Goal: Task Accomplishment & Management: Use online tool/utility

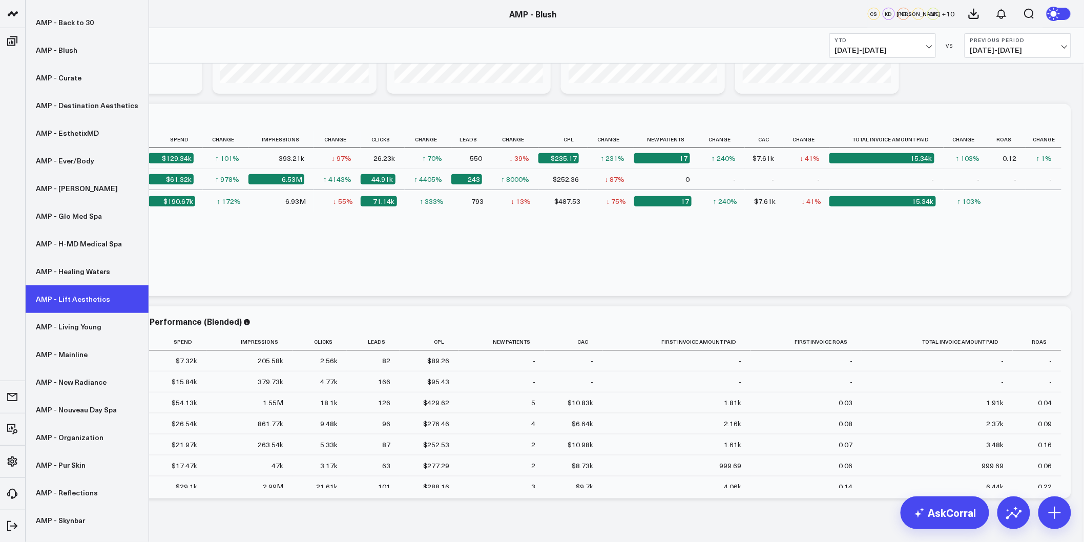
scroll to position [146, 0]
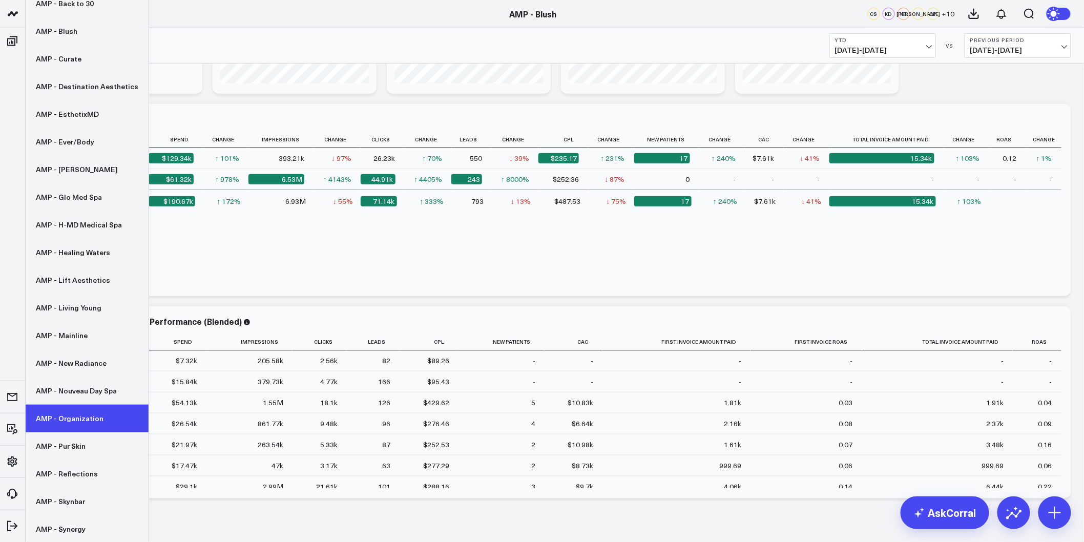
click at [82, 426] on link "AMP - Organization" at bounding box center [87, 419] width 123 height 28
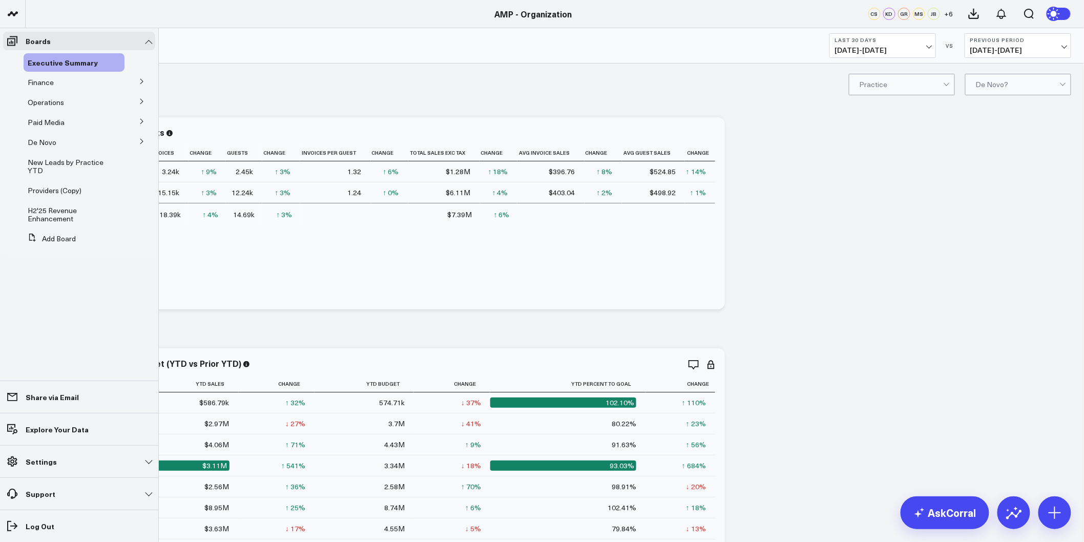
click at [141, 144] on icon at bounding box center [142, 141] width 6 height 6
click at [59, 183] on span "De Novo Charts" at bounding box center [60, 187] width 52 height 10
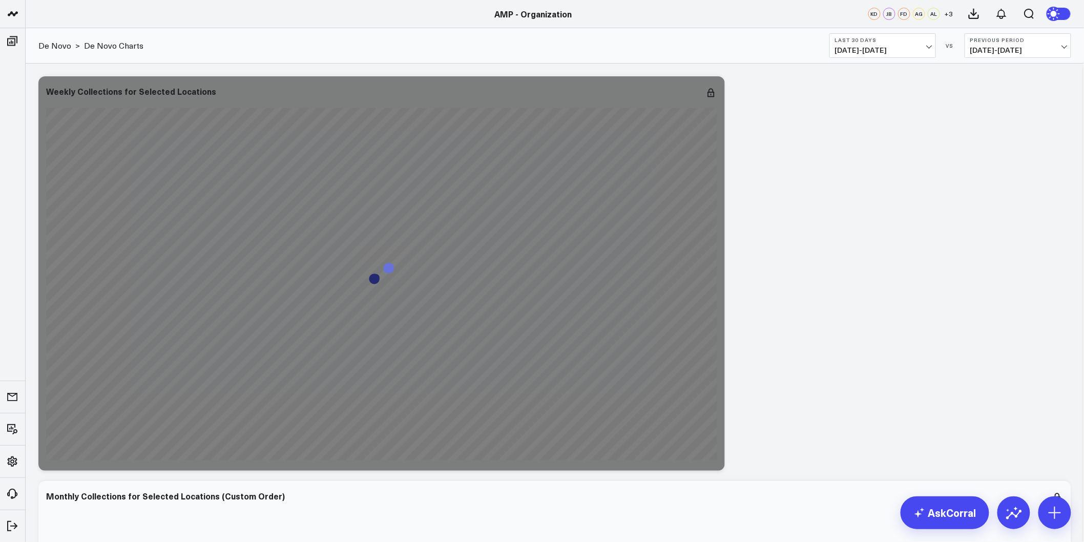
click at [928, 54] on span "07/16/25 - 08/14/25" at bounding box center [882, 50] width 95 height 8
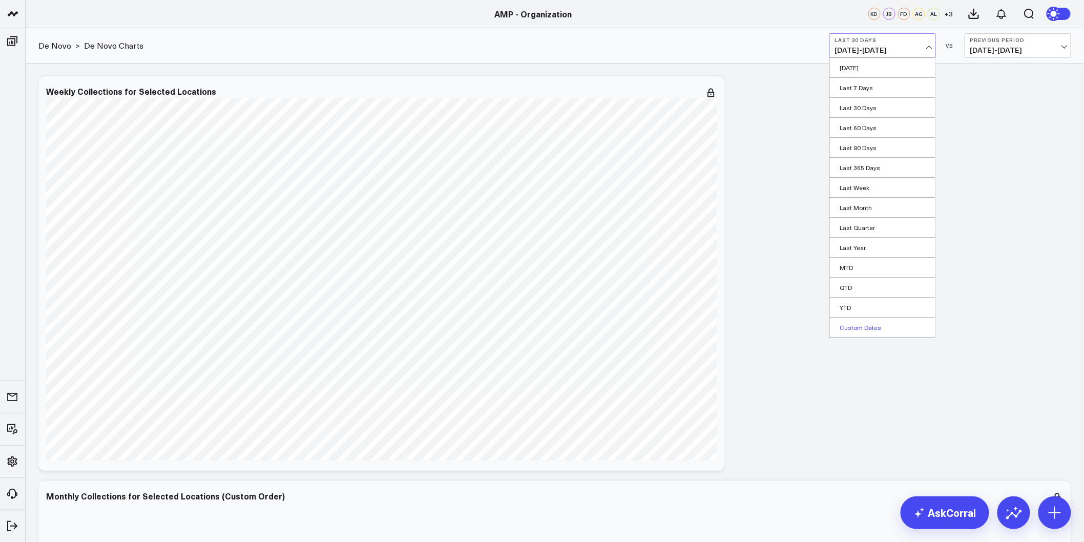
click at [870, 321] on link "Custom Dates" at bounding box center [883, 327] width 106 height 19
select select "7"
select select "2025"
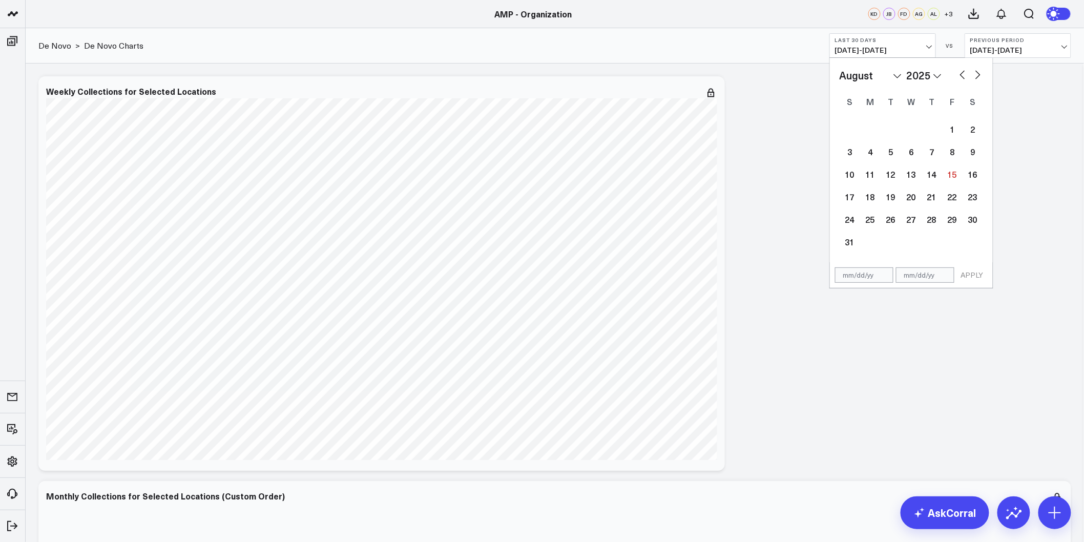
click at [929, 60] on div "January February March April May June July August September October November De…" at bounding box center [911, 160] width 163 height 205
click at [927, 50] on span "07/16/25 - 08/14/25" at bounding box center [882, 50] width 95 height 8
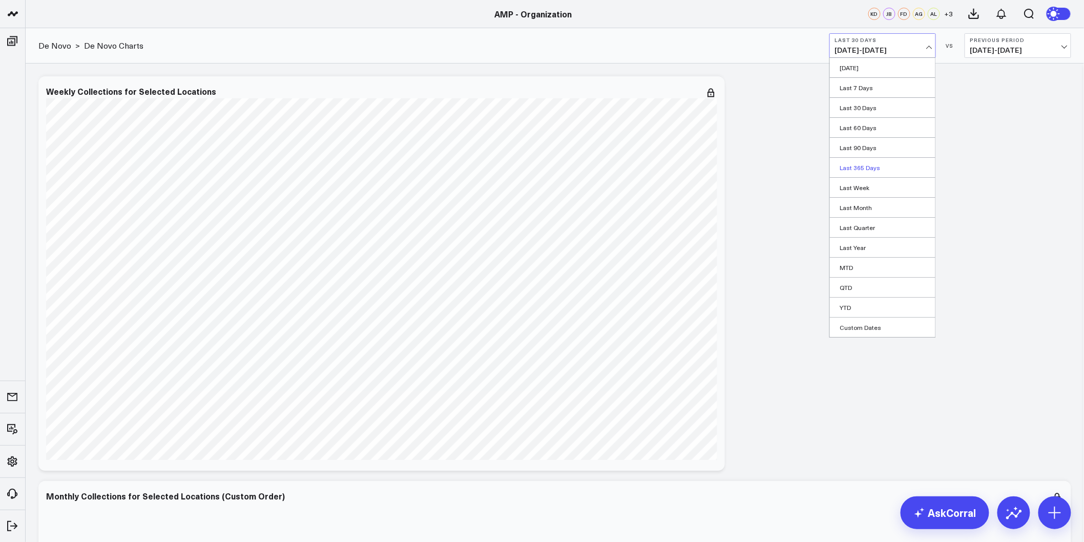
click at [871, 170] on link "Last 365 Days" at bounding box center [883, 167] width 106 height 19
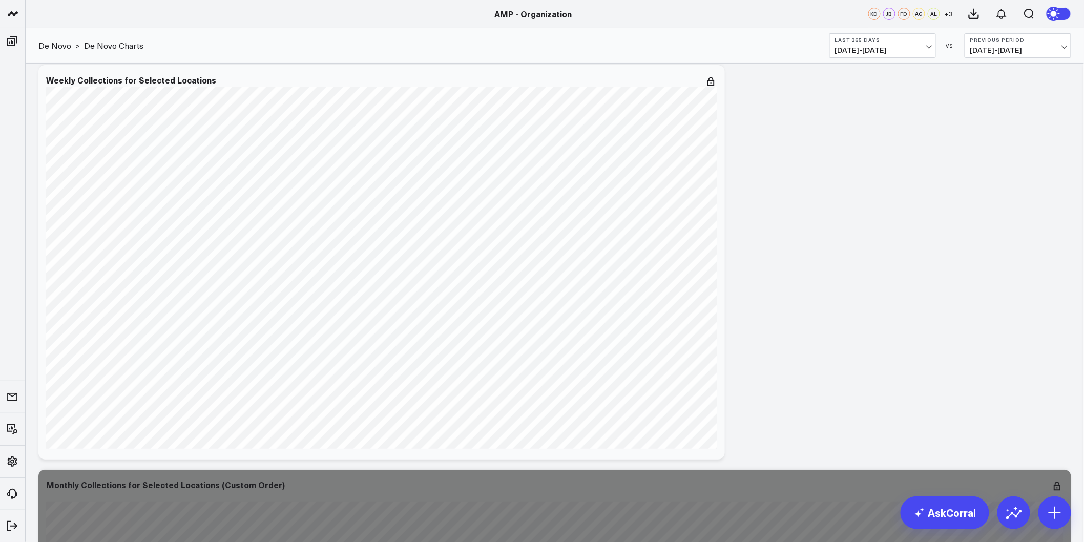
drag, startPoint x: 791, startPoint y: 207, endPoint x: 501, endPoint y: 500, distance: 411.9
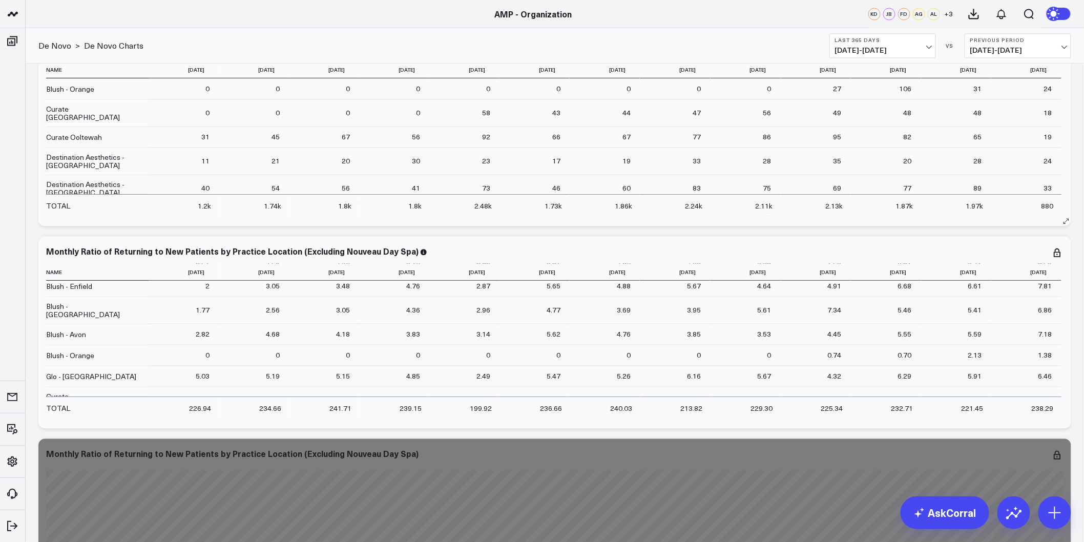
scroll to position [3862, 0]
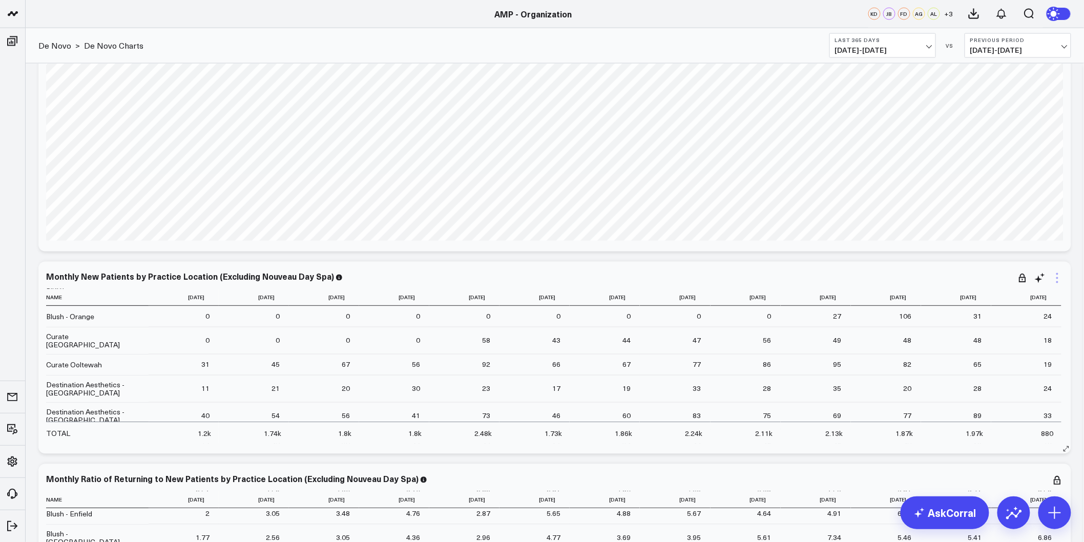
click at [1057, 279] on icon at bounding box center [1057, 278] width 12 height 12
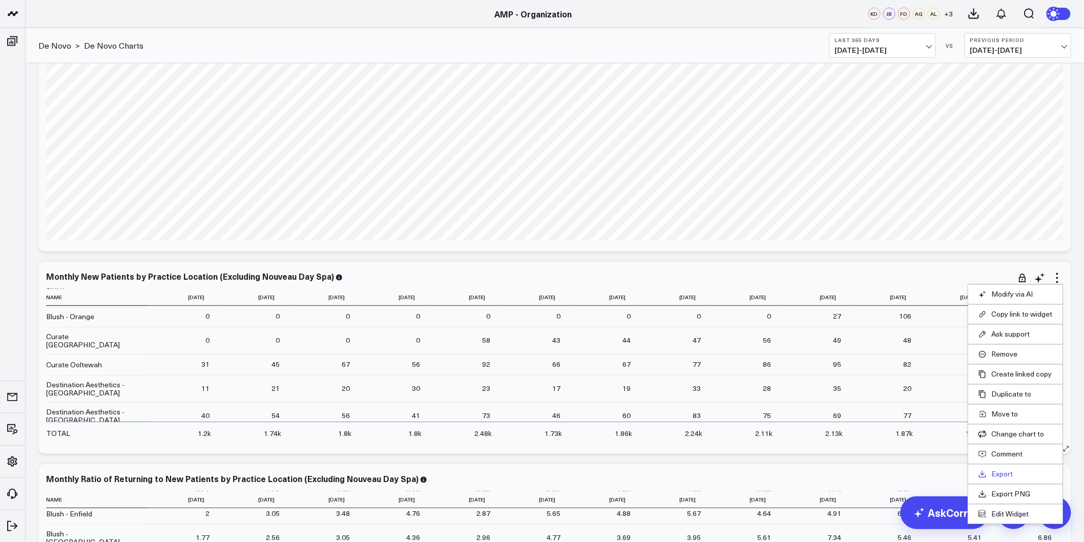
click at [1003, 479] on link "Export" at bounding box center [1016, 474] width 74 height 9
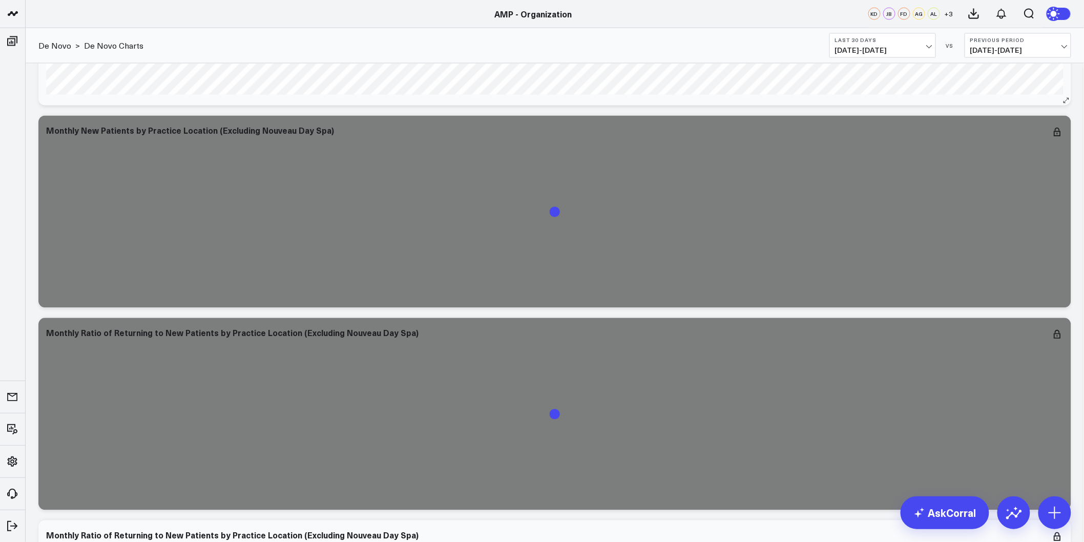
scroll to position [4041, 0]
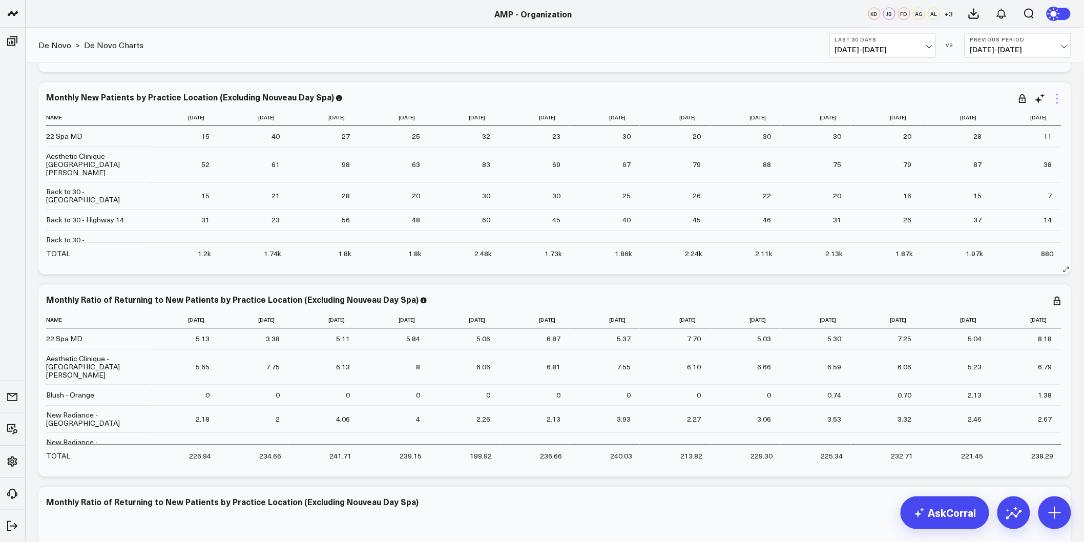
click at [1061, 95] on icon at bounding box center [1057, 99] width 12 height 12
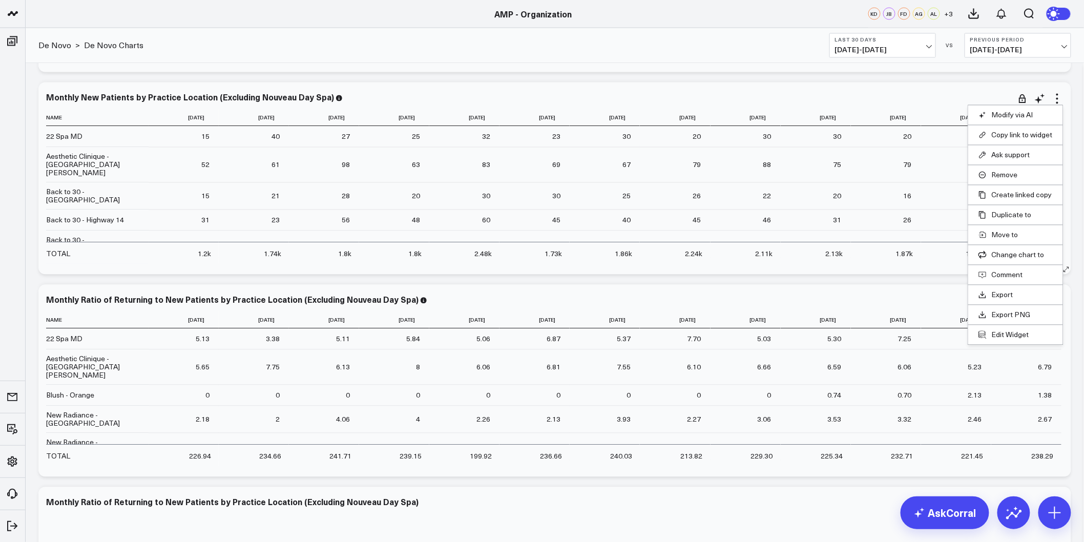
click at [1003, 340] on li "Edit Widget" at bounding box center [1015, 335] width 95 height 20
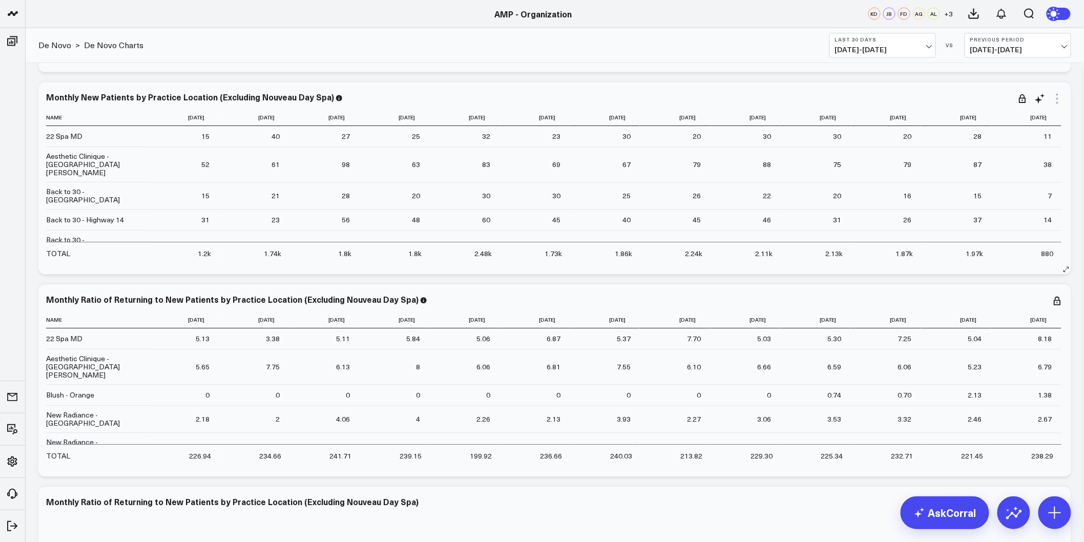
click at [1058, 100] on icon at bounding box center [1057, 99] width 12 height 12
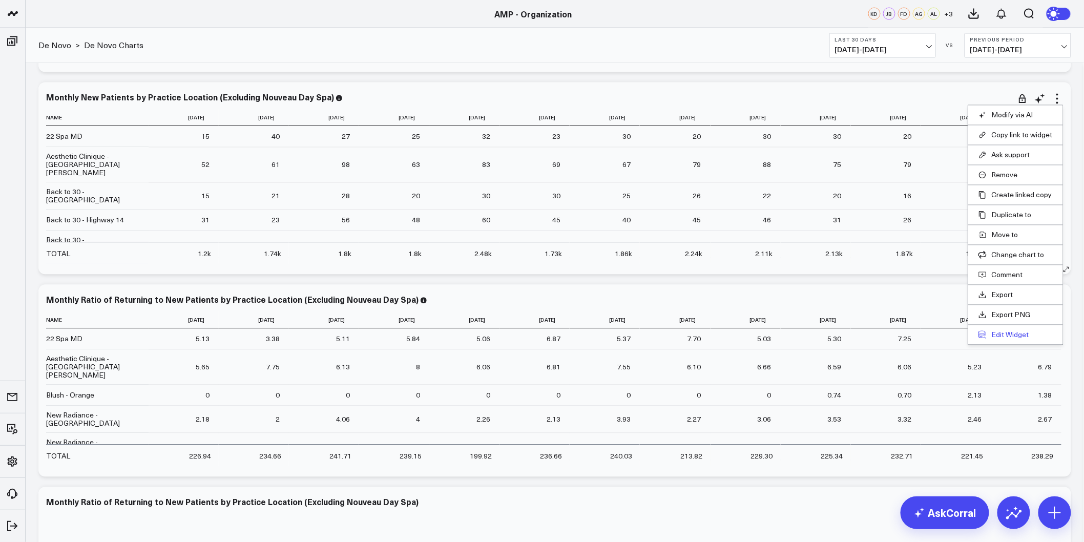
click at [1013, 331] on button "Edit Widget" at bounding box center [1016, 334] width 74 height 9
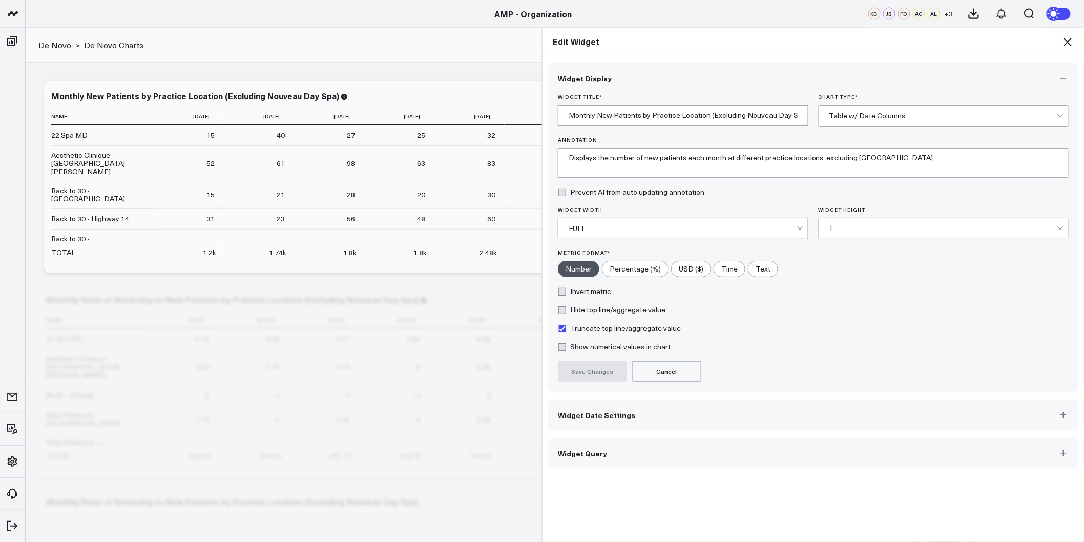
click at [626, 406] on button "Widget Date Settings" at bounding box center [813, 415] width 531 height 31
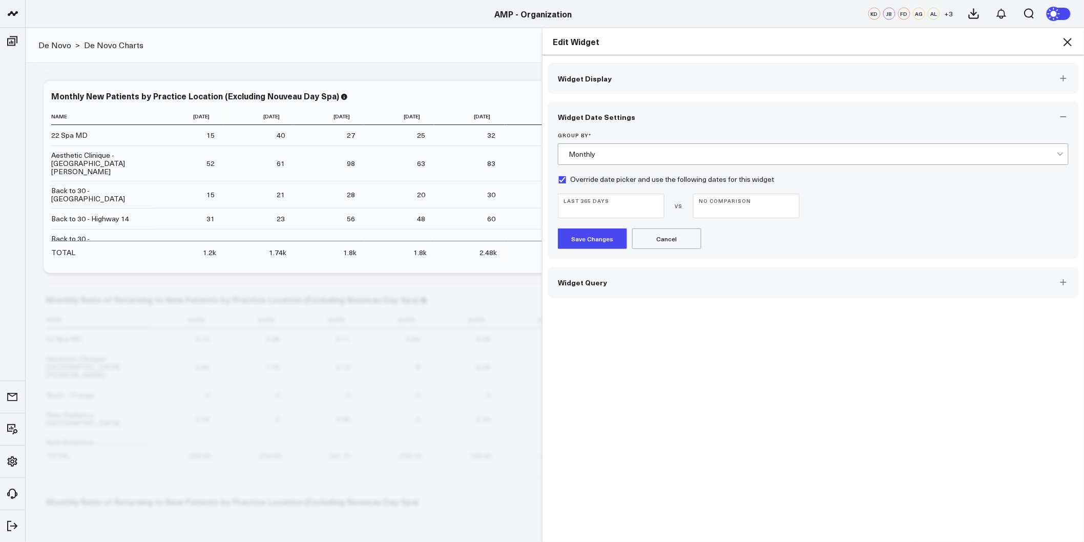
click at [585, 238] on button "Save Changes" at bounding box center [592, 238] width 69 height 20
click at [1068, 42] on icon at bounding box center [1068, 42] width 8 height 8
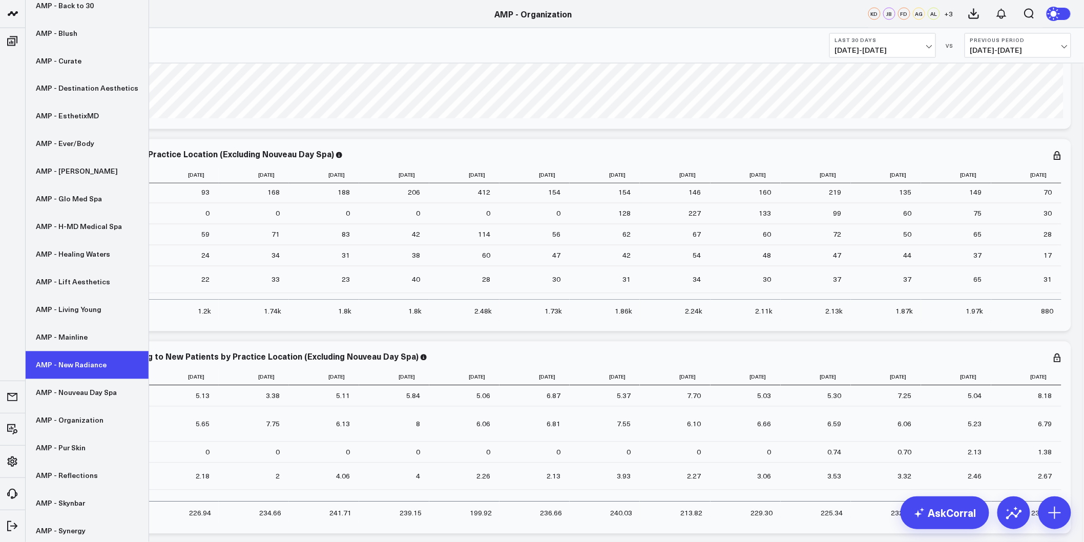
scroll to position [146, 0]
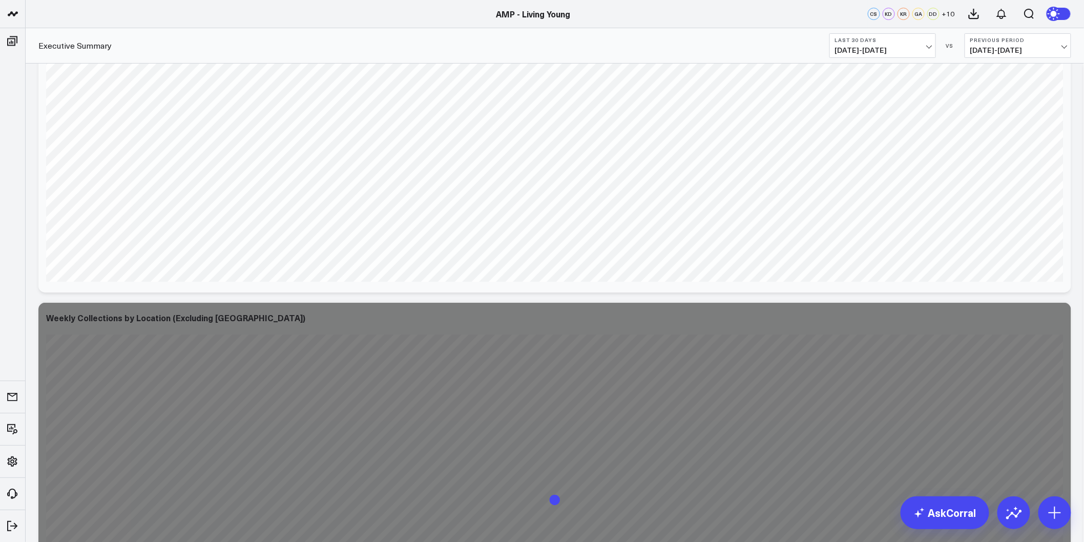
scroll to position [4558, 0]
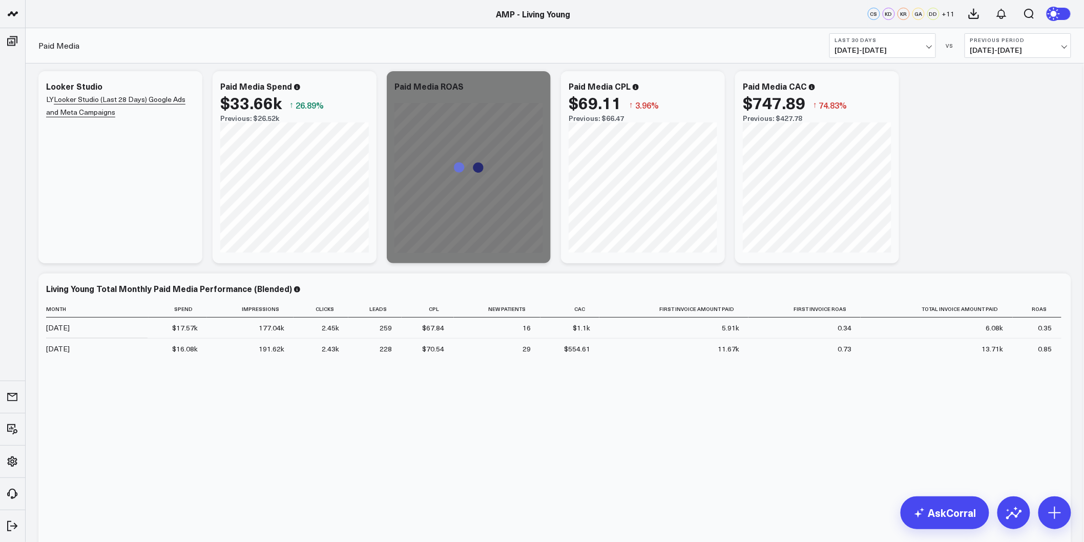
scroll to position [42, 0]
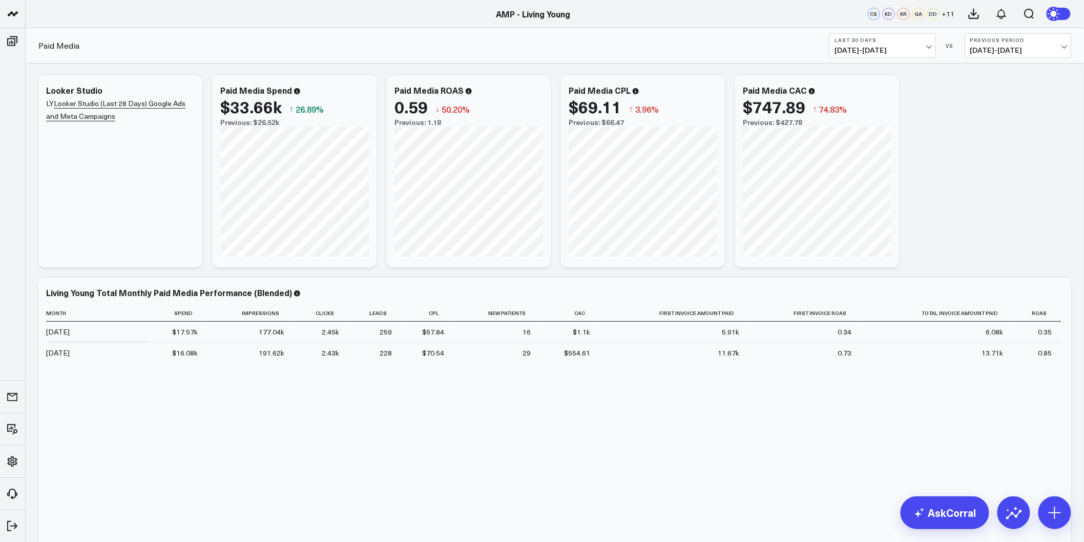
click at [923, 42] on b "Last 30 Days" at bounding box center [882, 40] width 95 height 6
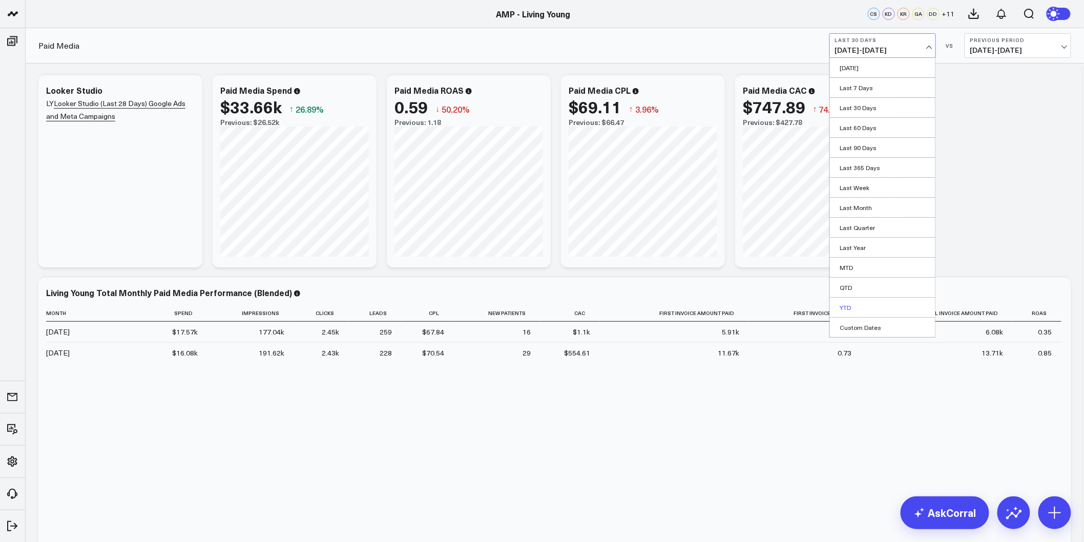
click at [853, 305] on link "YTD" at bounding box center [883, 307] width 106 height 19
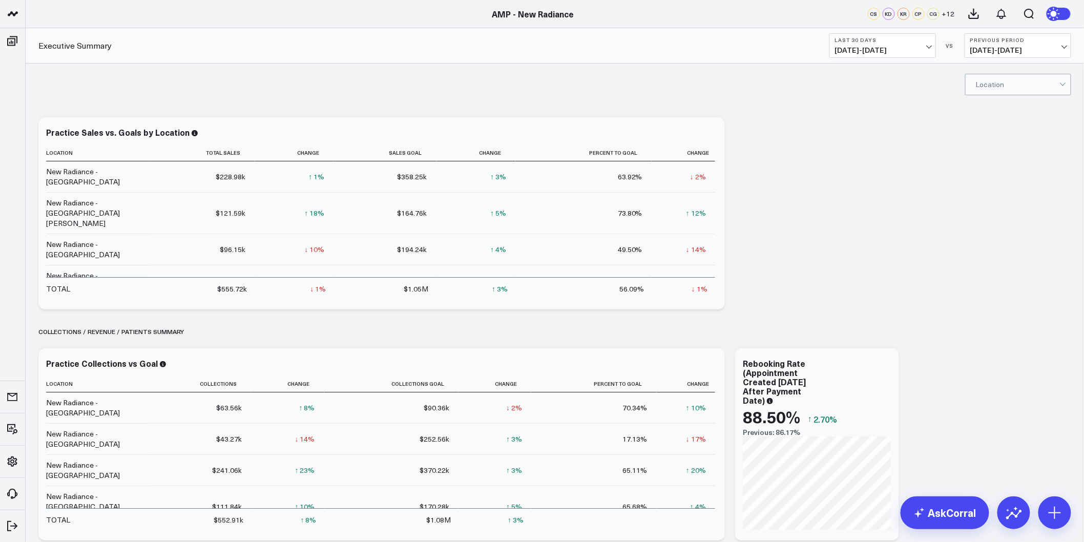
click at [960, 505] on link "AskCorral" at bounding box center [945, 512] width 89 height 33
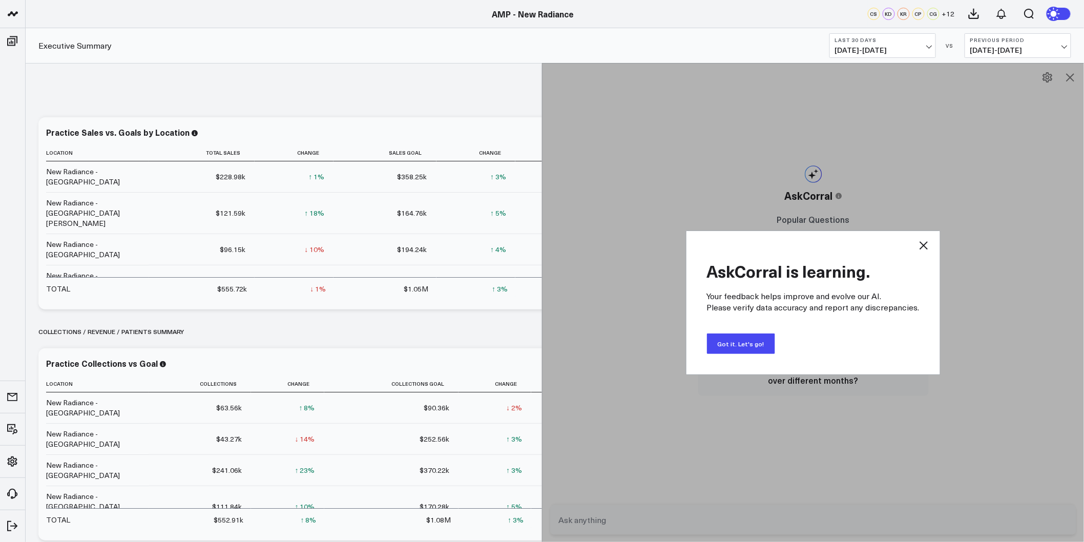
click at [748, 341] on button "Got it. Let's go!" at bounding box center [741, 344] width 68 height 20
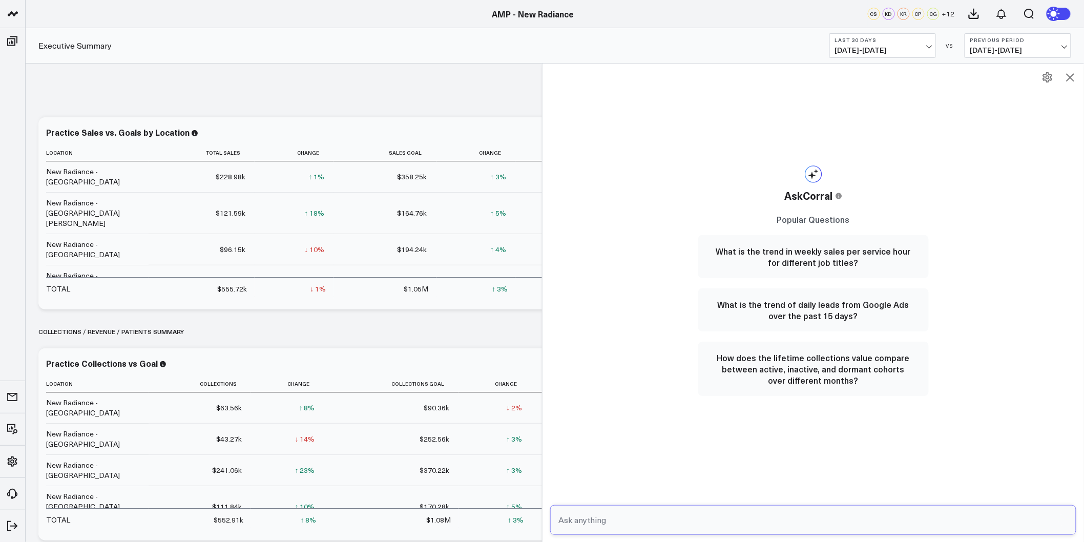
click at [571, 526] on input "text" at bounding box center [804, 520] width 497 height 18
type input "Calculate the monthly sales for New Radiance since 7/1/2024"
click at [1066, 519] on icon "submit" at bounding box center [1064, 518] width 5 height 3
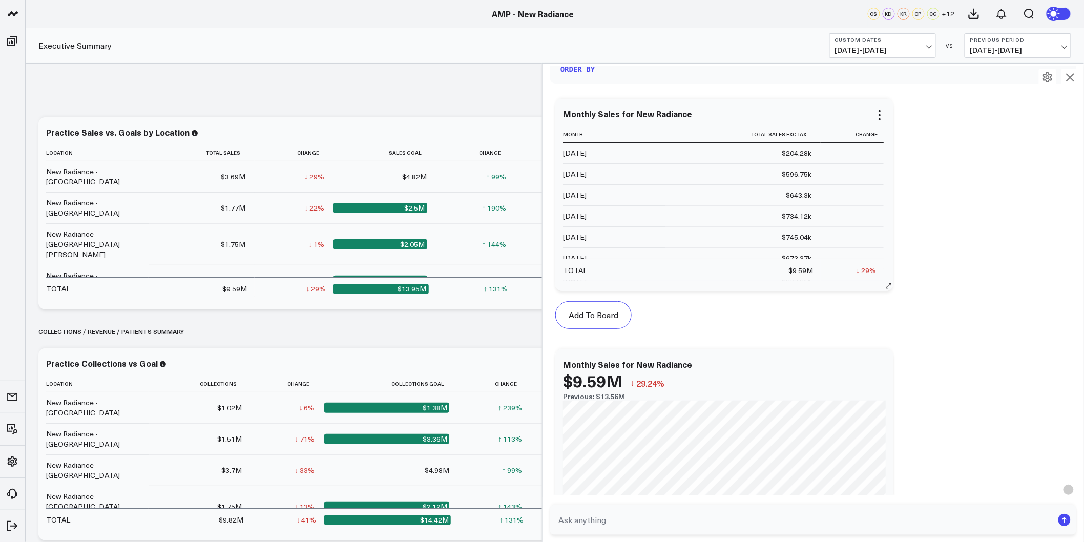
scroll to position [301, 0]
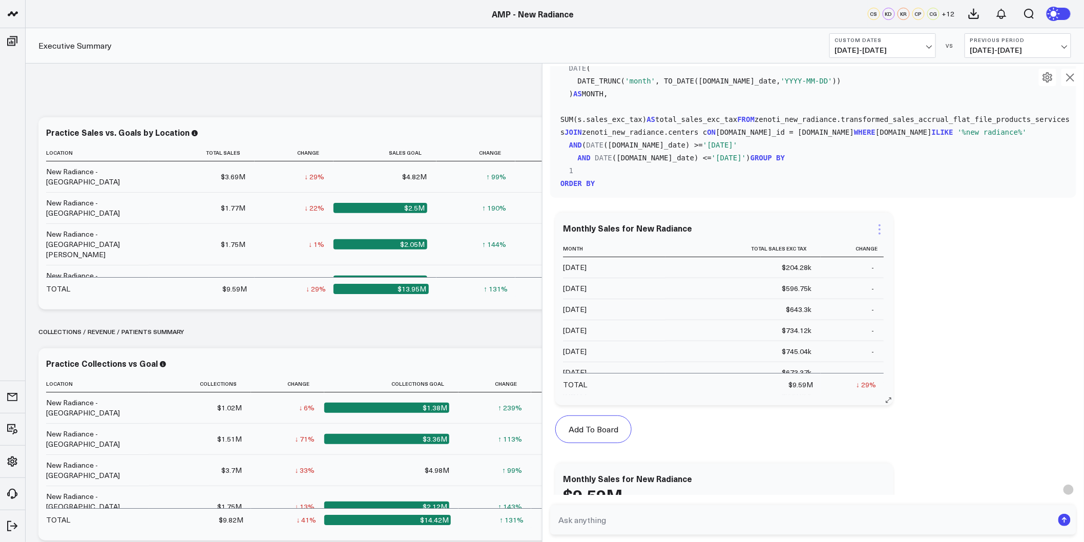
click at [882, 229] on icon at bounding box center [880, 229] width 12 height 12
click at [840, 328] on button "Edit Widget" at bounding box center [839, 325] width 71 height 9
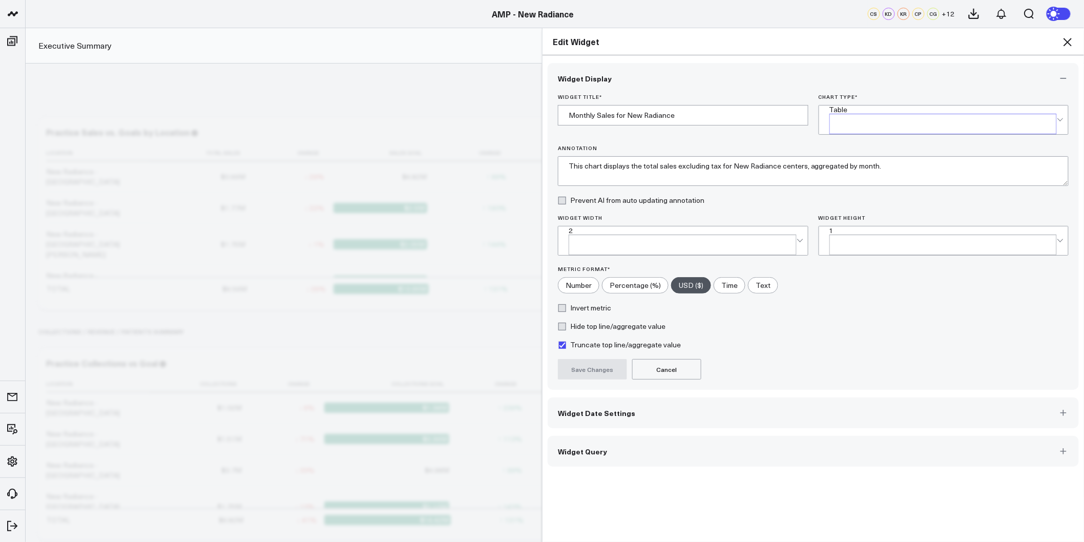
click at [859, 114] on div "Table" at bounding box center [943, 110] width 228 height 8
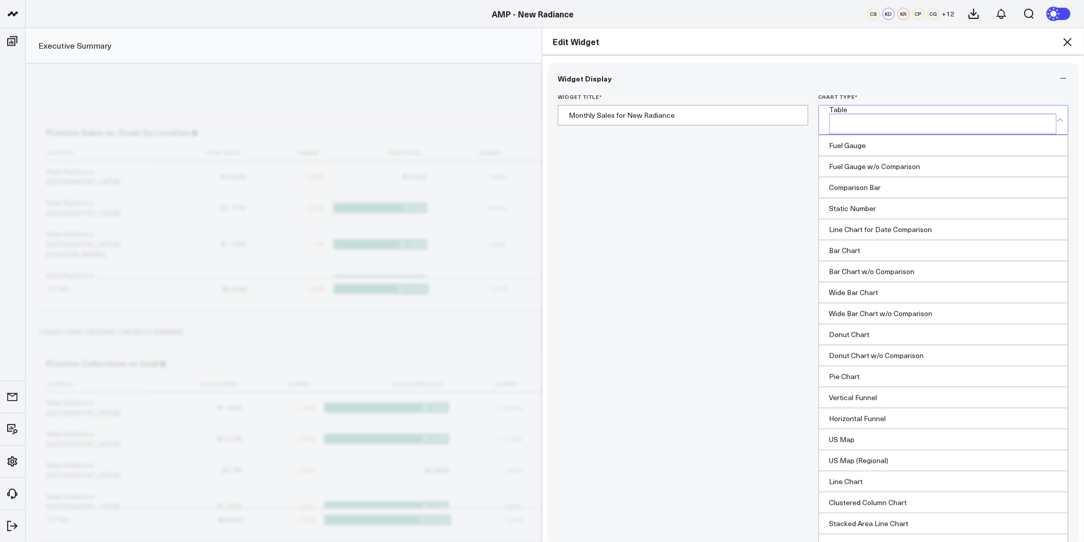
scroll to position [414, 0]
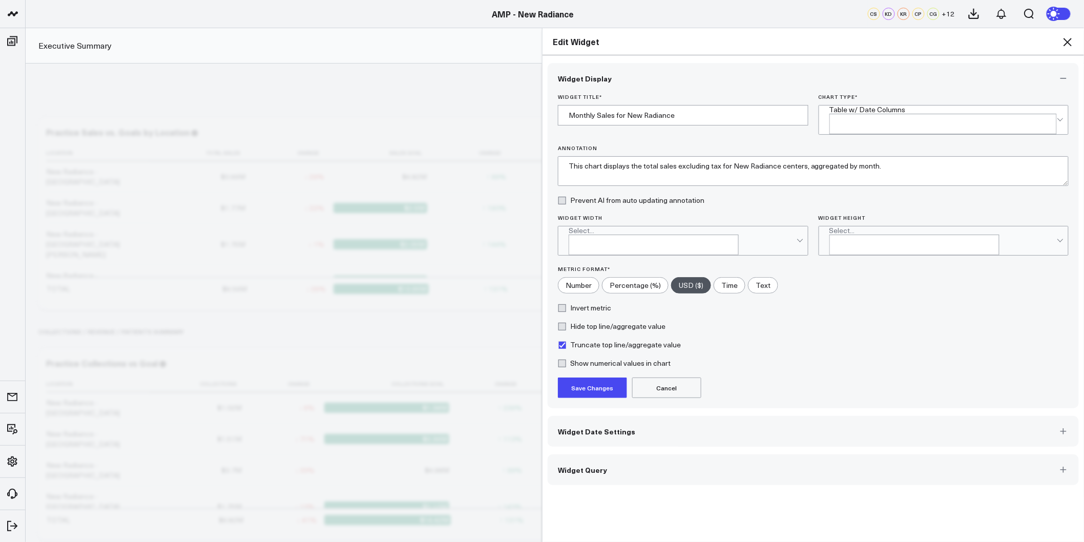
click at [589, 378] on button "Save Changes" at bounding box center [592, 388] width 69 height 20
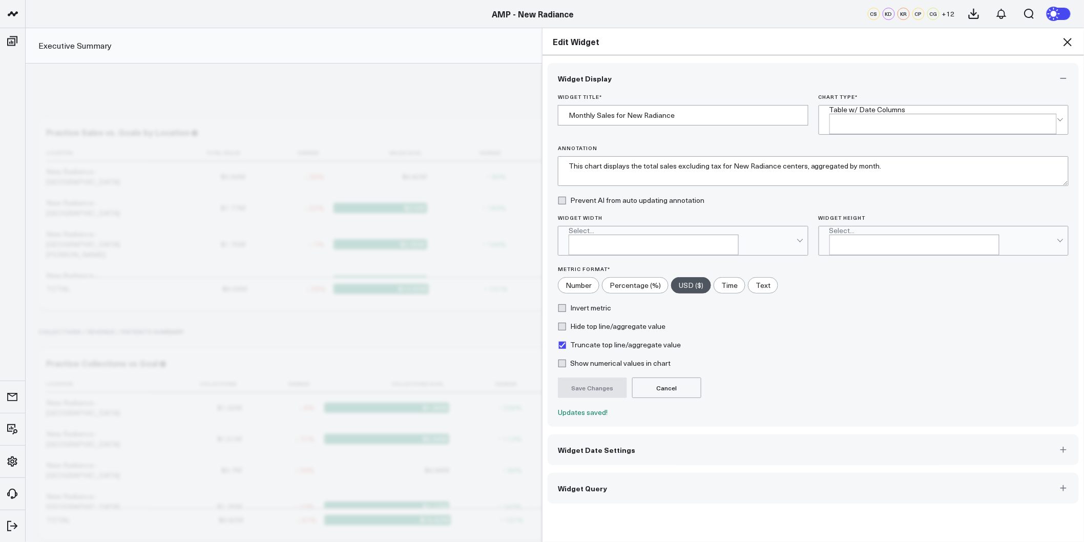
click at [603, 446] on span "Widget Date Settings" at bounding box center [596, 450] width 77 height 8
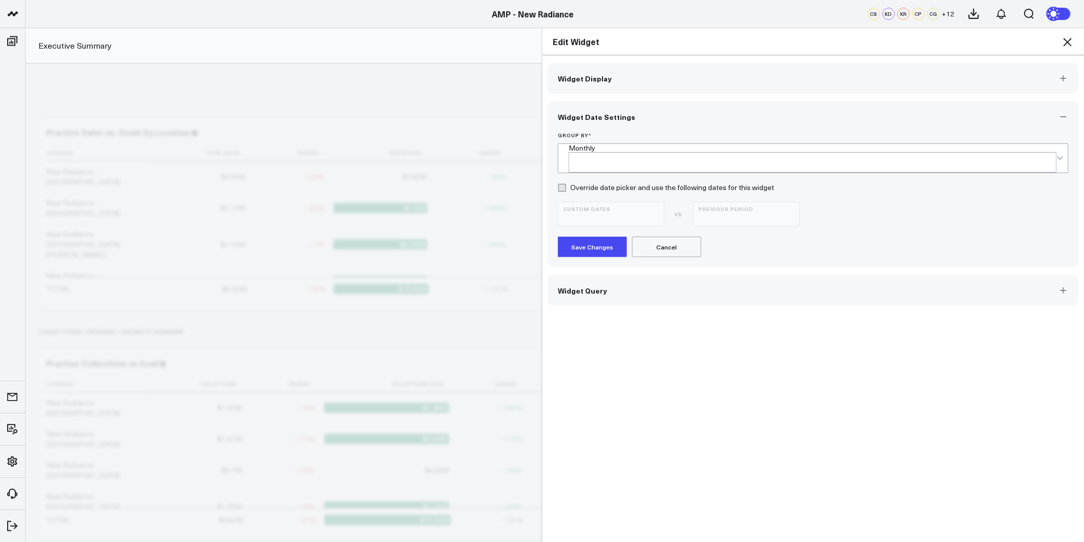
click at [558, 183] on label "Override date picker and use the following dates for this widget" at bounding box center [666, 187] width 216 height 8
click at [558, 183] on input "Override date picker and use the following dates for this widget" at bounding box center [562, 187] width 8 height 8
checkbox input "true"
click at [585, 243] on button "Save Changes" at bounding box center [592, 247] width 69 height 20
click at [1069, 44] on icon at bounding box center [1068, 42] width 12 height 12
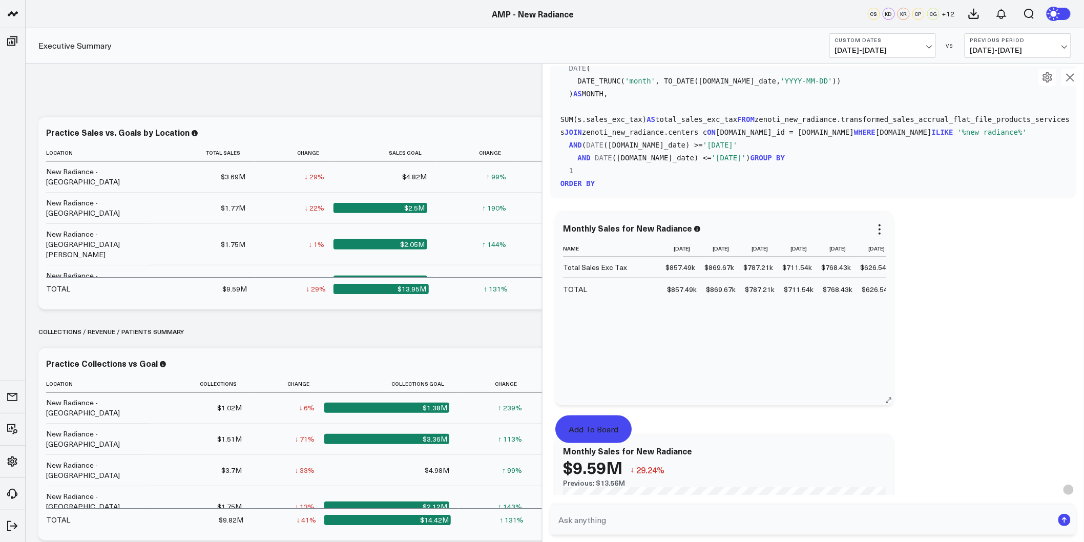
click at [584, 425] on button "Add To Board" at bounding box center [593, 429] width 76 height 28
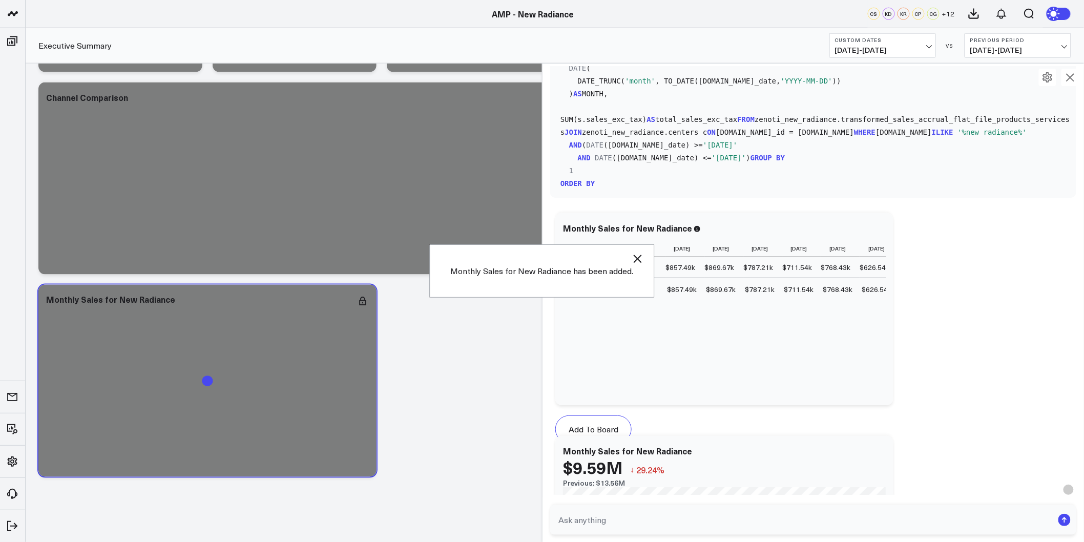
scroll to position [2174, 0]
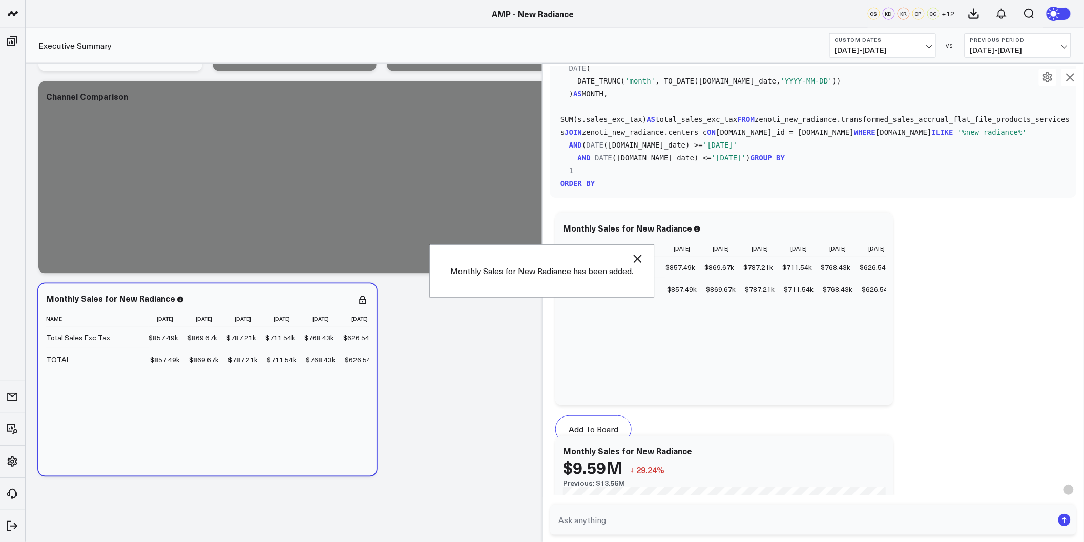
click at [1072, 75] on icon at bounding box center [1070, 77] width 12 height 12
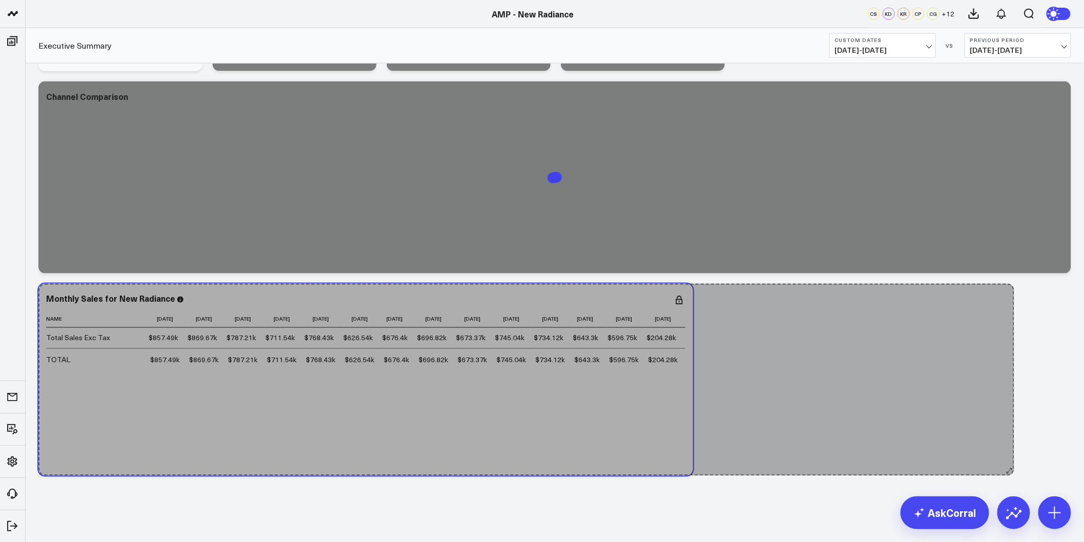
drag, startPoint x: 374, startPoint y: 470, endPoint x: 992, endPoint y: 446, distance: 618.3
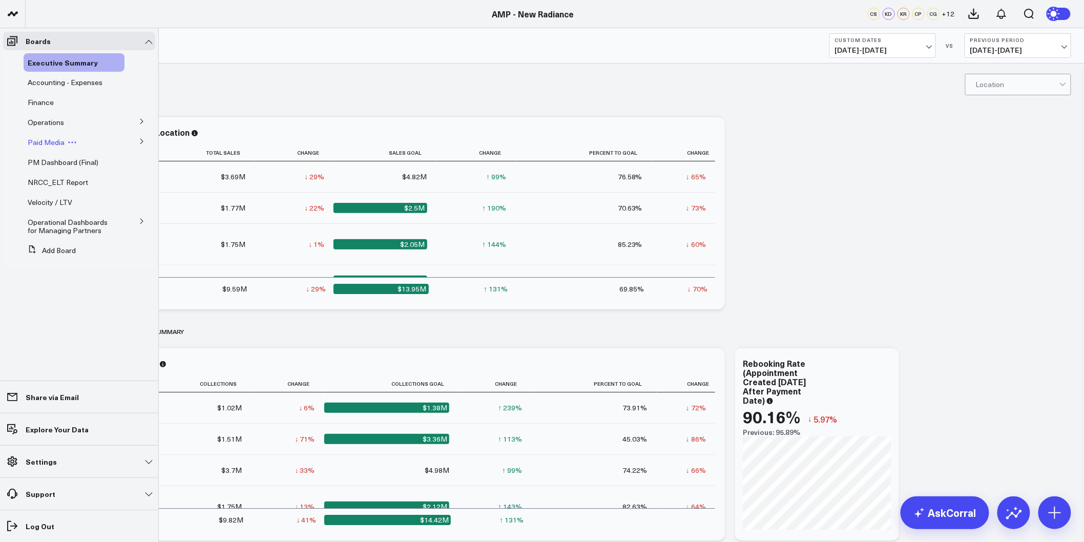
click at [57, 140] on span "Paid Media" at bounding box center [46, 142] width 37 height 10
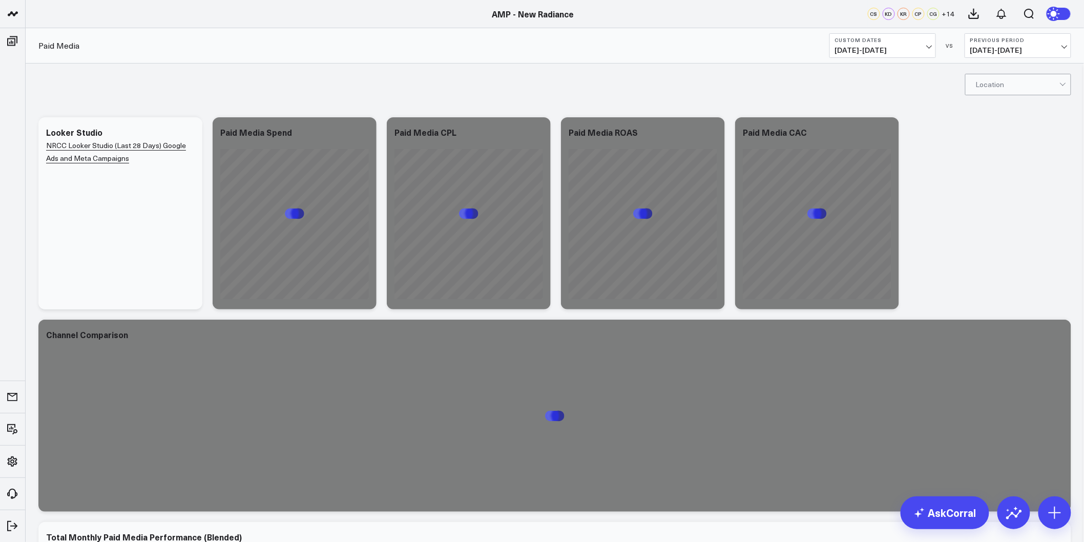
click at [925, 48] on span "07/01/24 - 08/15/25" at bounding box center [882, 50] width 95 height 8
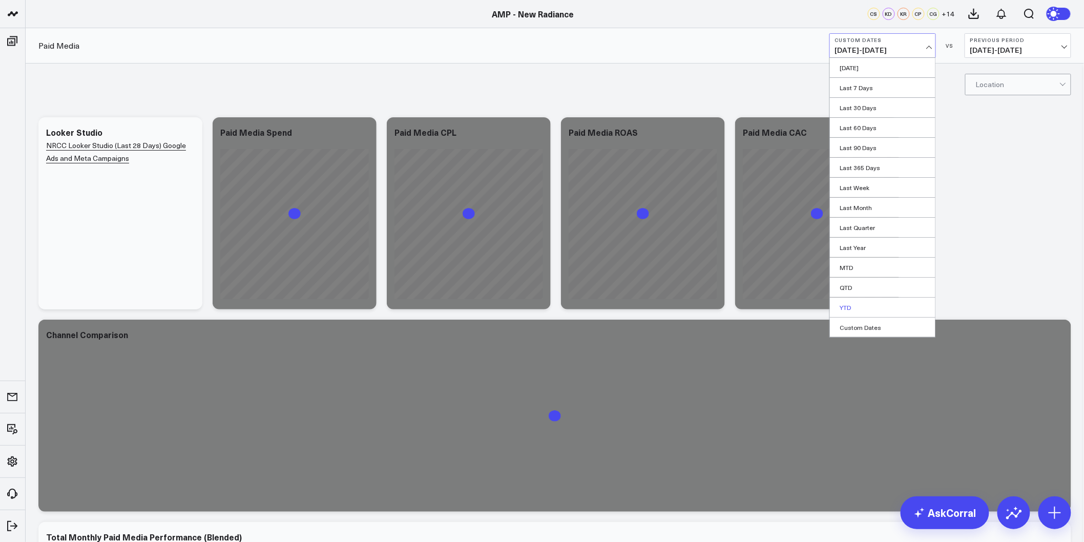
click at [853, 306] on link "YTD" at bounding box center [883, 307] width 106 height 19
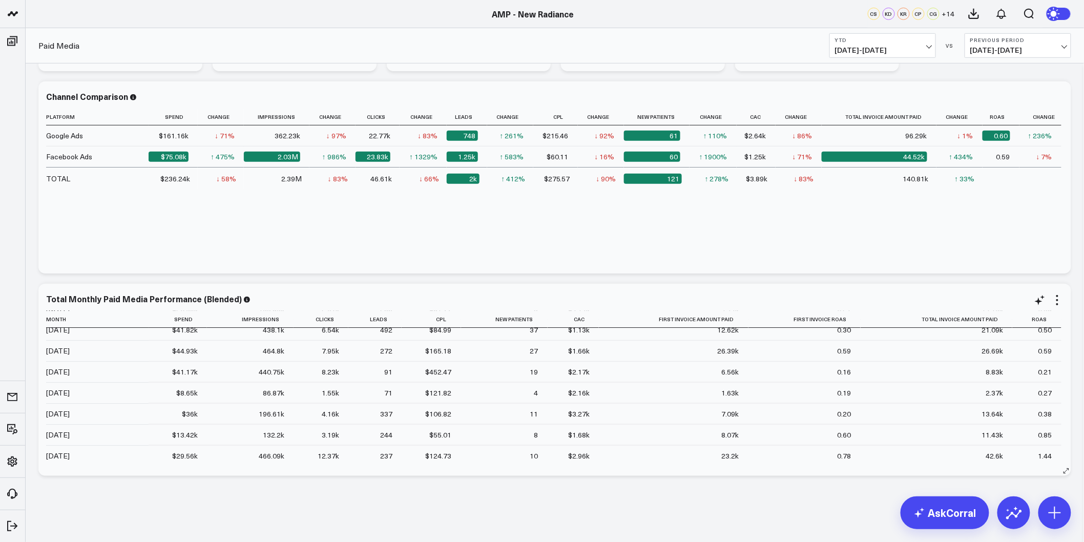
scroll to position [30, 0]
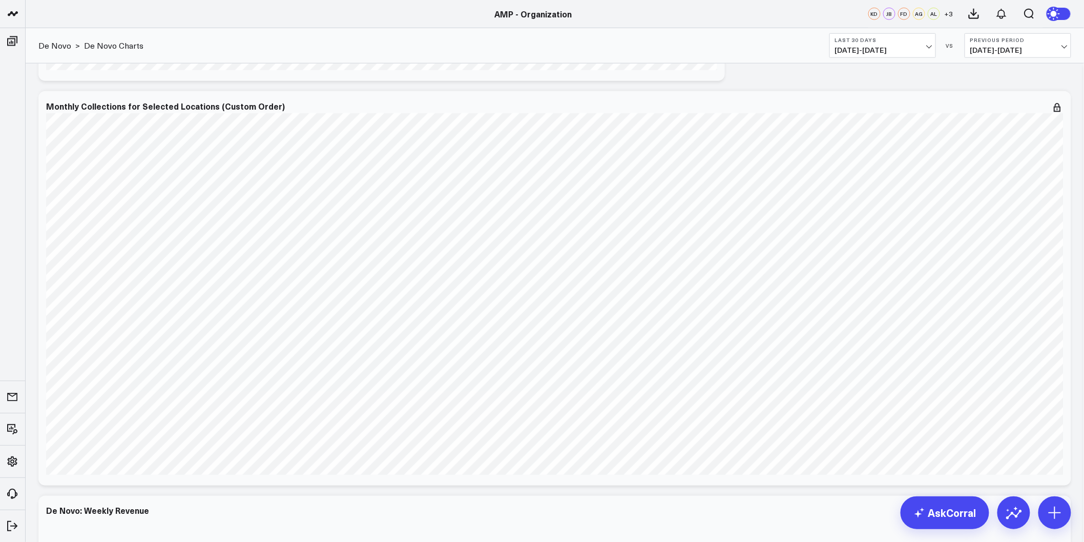
scroll to position [398, 0]
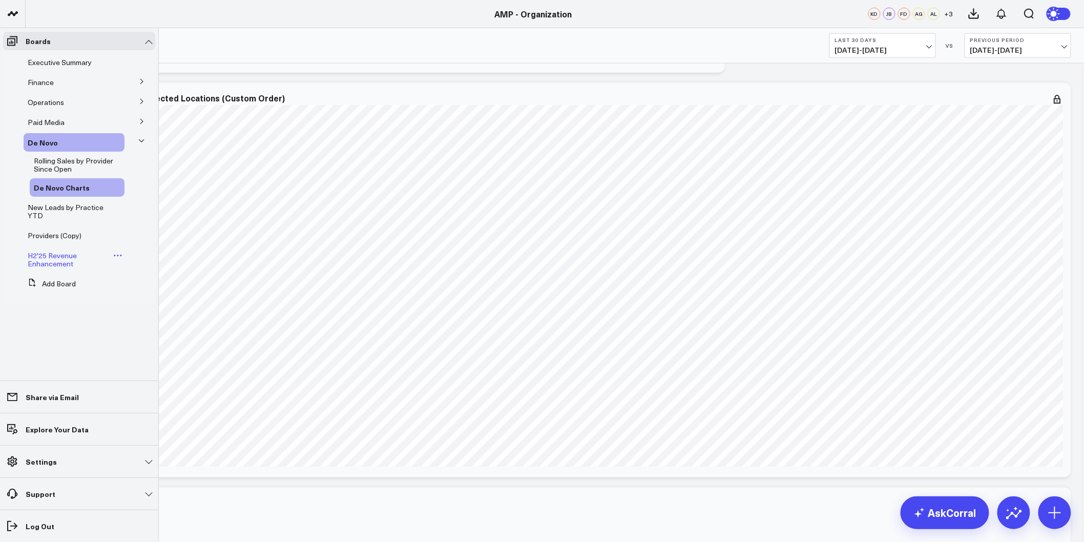
click at [48, 256] on span "H2'25 Revenue Enhancement" at bounding box center [52, 260] width 49 height 18
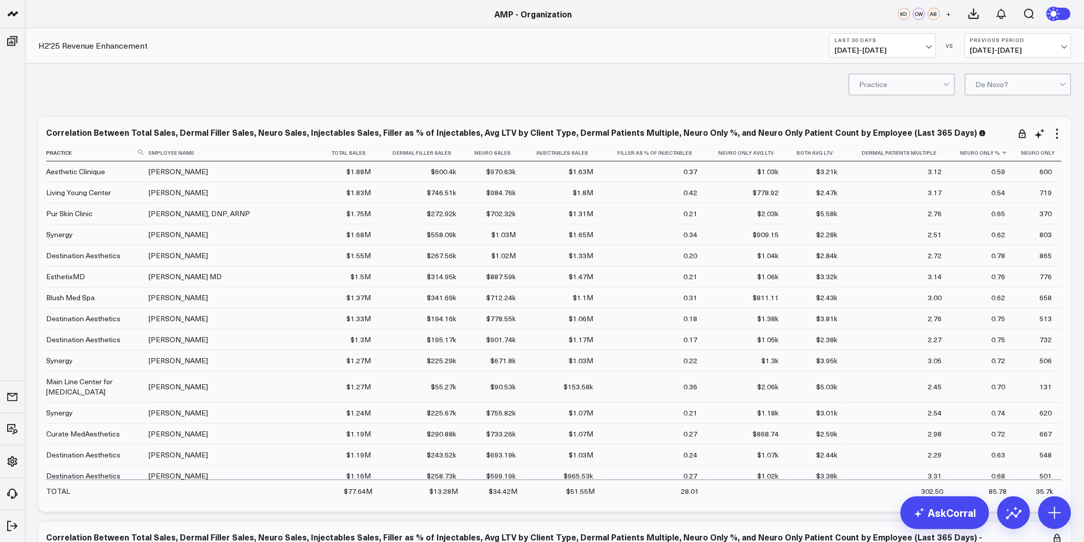
click at [997, 146] on th "Neuro Only %" at bounding box center [983, 152] width 64 height 17
click at [1001, 150] on icon at bounding box center [1005, 153] width 8 height 6
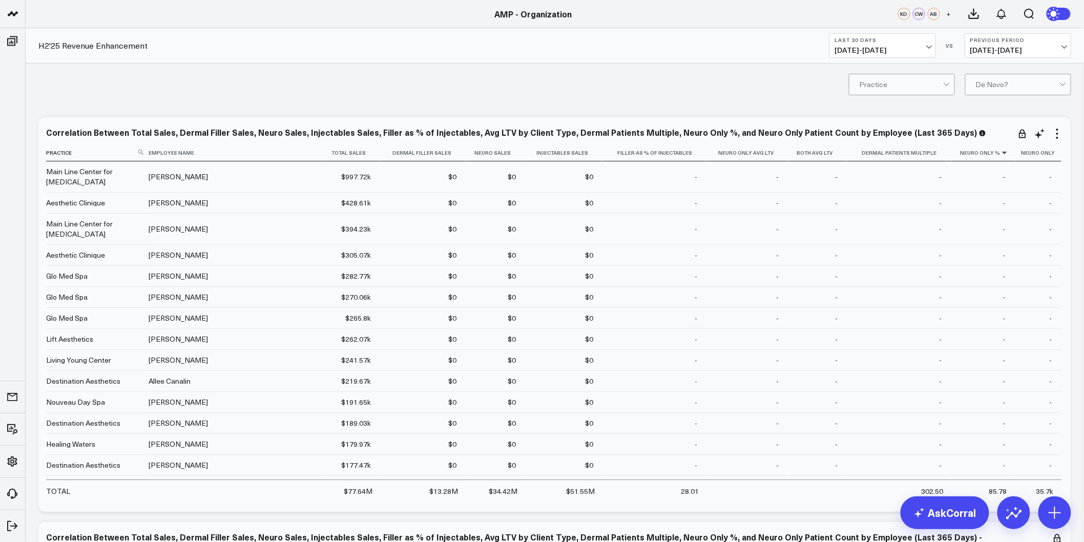
click at [1001, 150] on icon at bounding box center [1005, 153] width 8 height 6
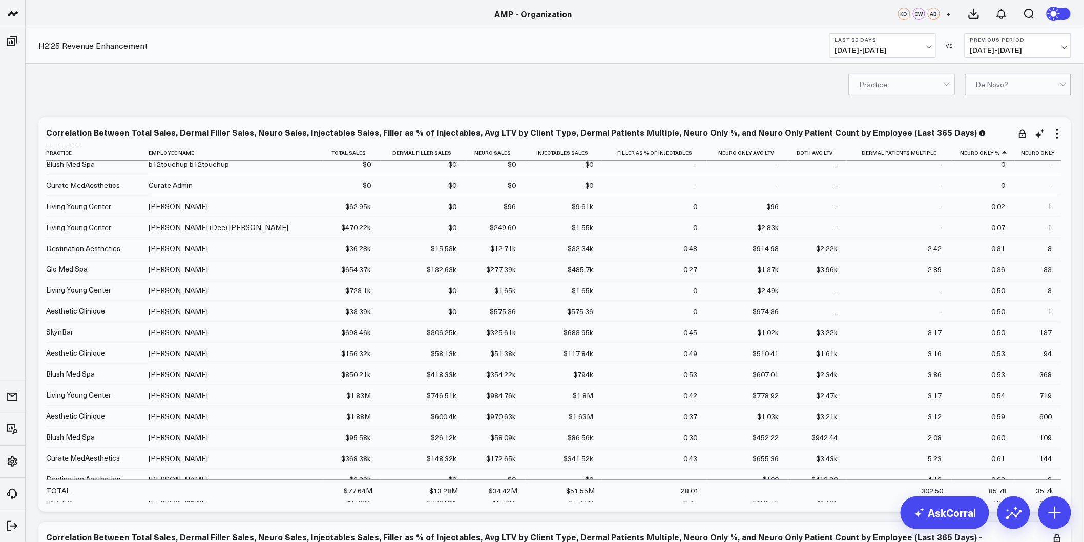
scroll to position [683, 0]
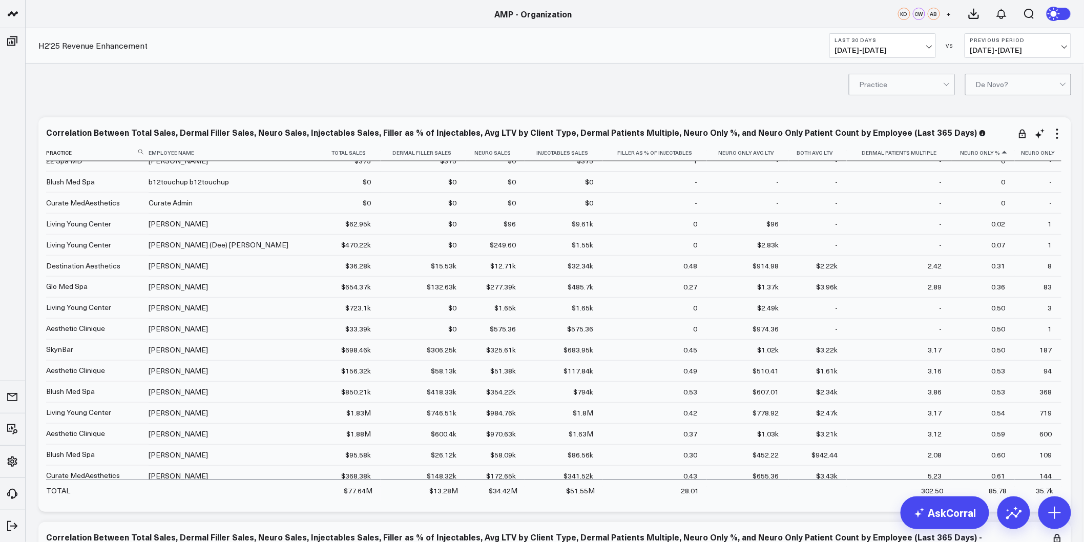
click at [1001, 154] on icon at bounding box center [1005, 153] width 8 height 6
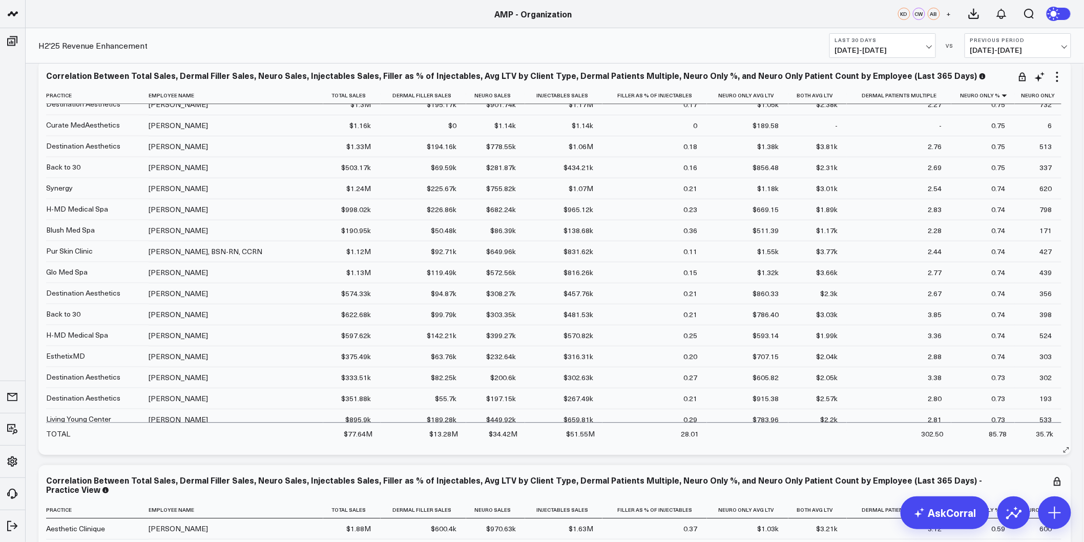
scroll to position [3722, 0]
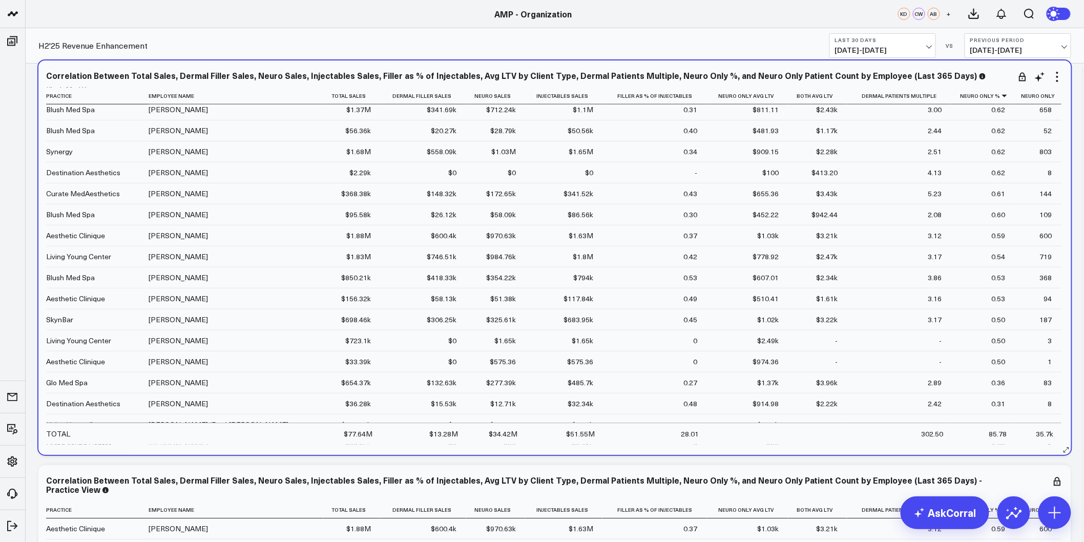
click at [992, 262] on div "0.54" at bounding box center [999, 257] width 14 height 10
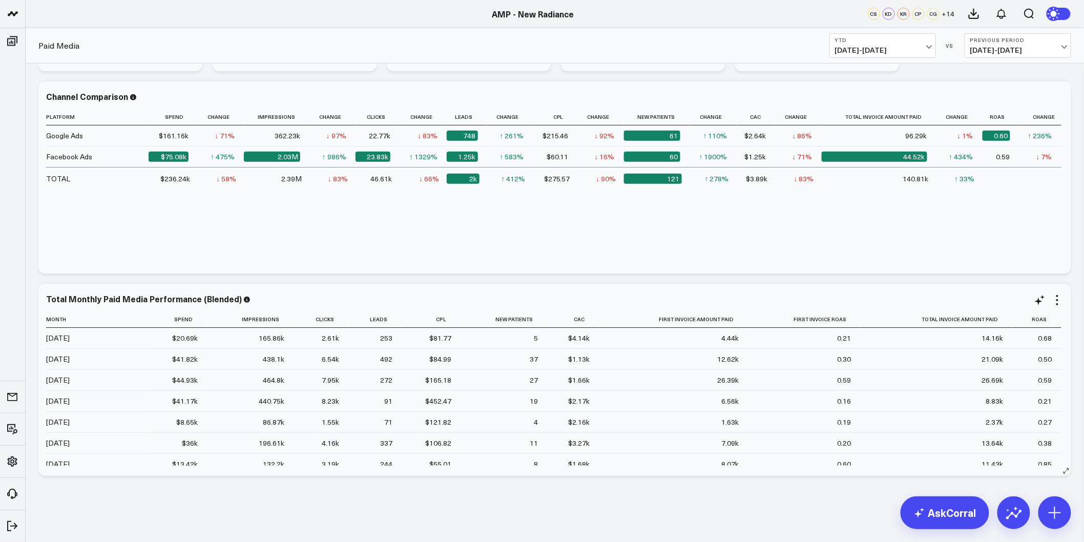
scroll to position [30, 0]
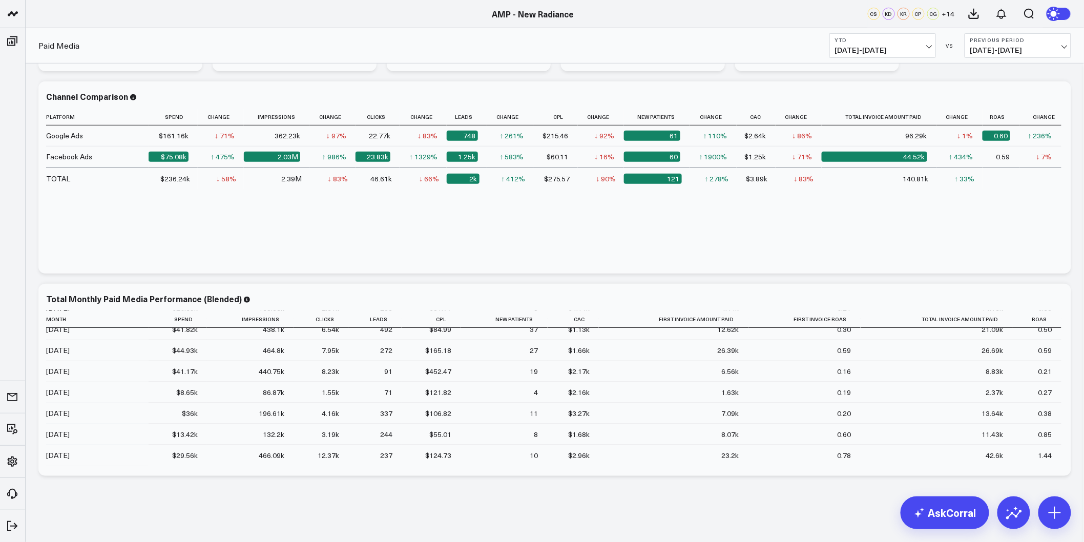
click at [926, 42] on b "YTD" at bounding box center [882, 40] width 95 height 6
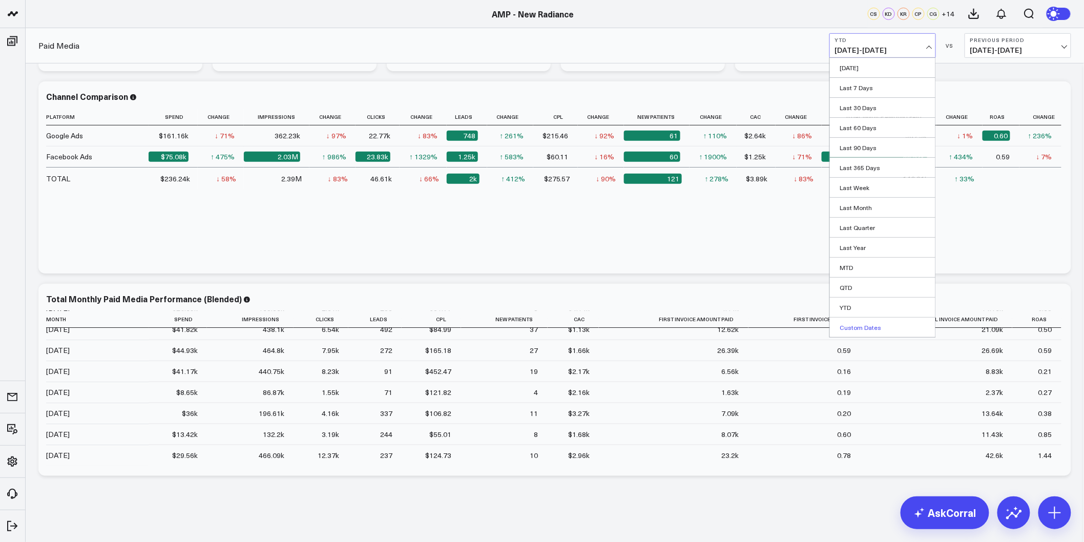
click at [856, 324] on link "Custom Dates" at bounding box center [883, 327] width 106 height 19
select select "7"
select select "2025"
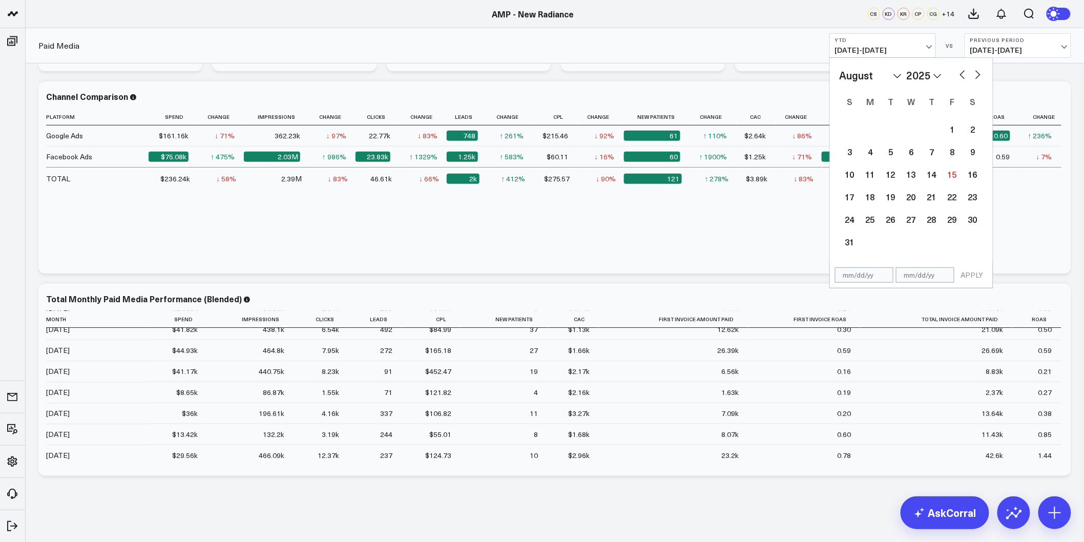
click at [964, 75] on button "button" at bounding box center [963, 74] width 10 height 12
select select "6"
select select "2025"
click at [964, 75] on button "button" at bounding box center [963, 74] width 10 height 12
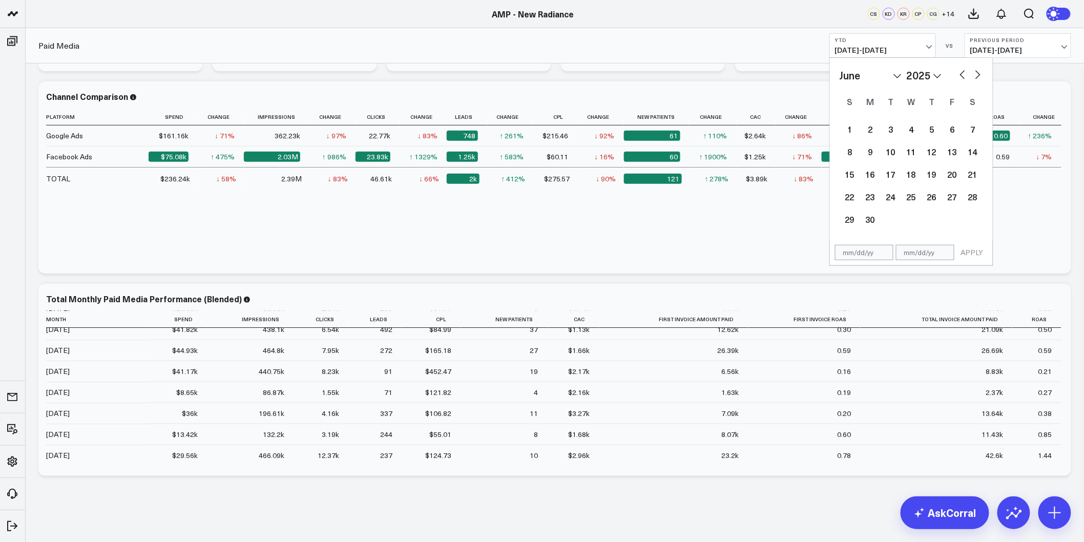
select select "3"
select select "2025"
click at [964, 75] on button "button" at bounding box center [963, 74] width 10 height 12
select select "2"
select select "2025"
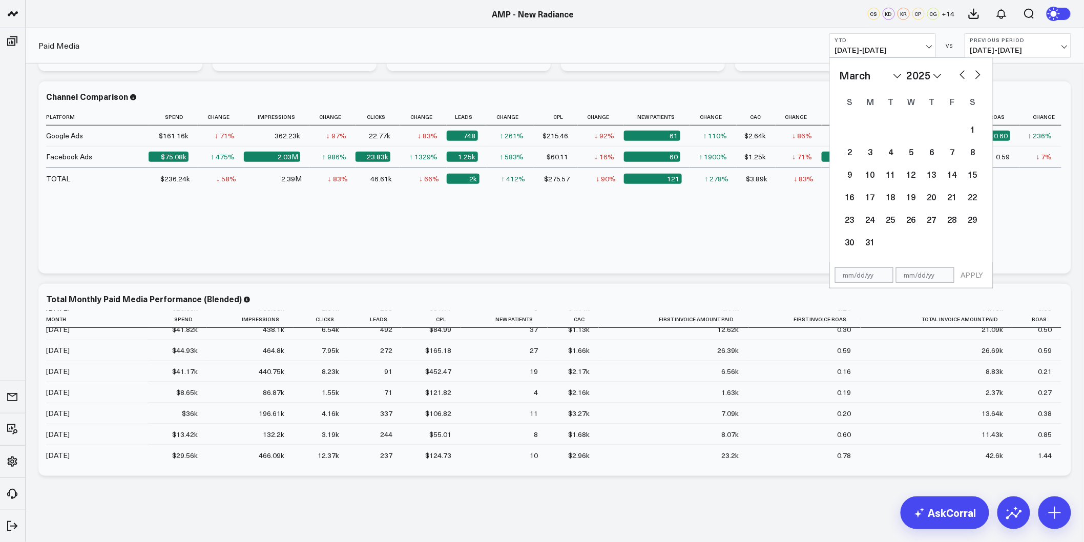
click at [964, 75] on button "button" at bounding box center [963, 74] width 10 height 12
select select "1"
select select "2025"
click at [964, 75] on button "button" at bounding box center [963, 74] width 10 height 12
select select "2025"
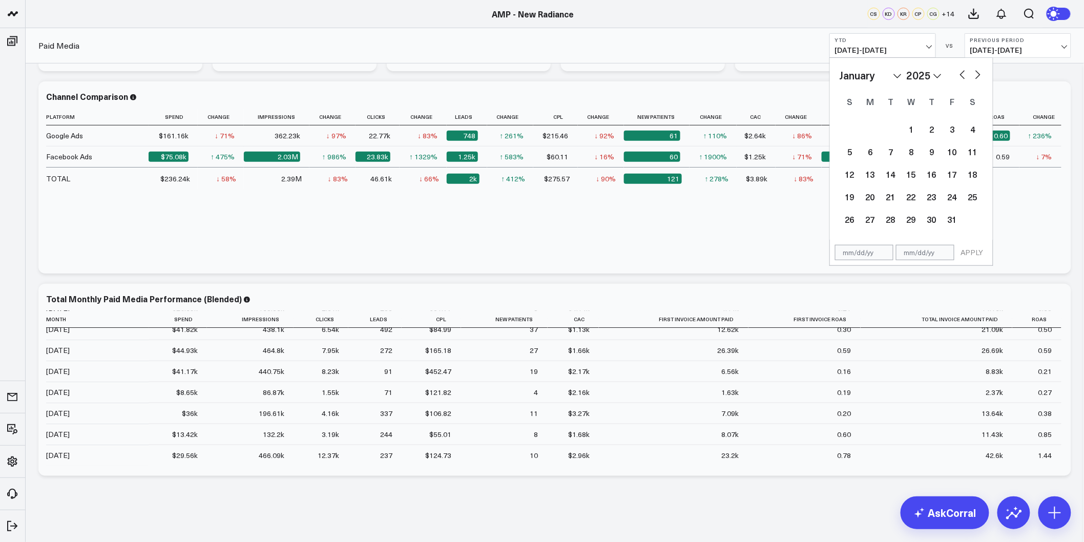
click at [964, 75] on button "button" at bounding box center [963, 74] width 10 height 12
select select "11"
select select "2024"
click at [964, 75] on button "button" at bounding box center [963, 74] width 10 height 12
select select "9"
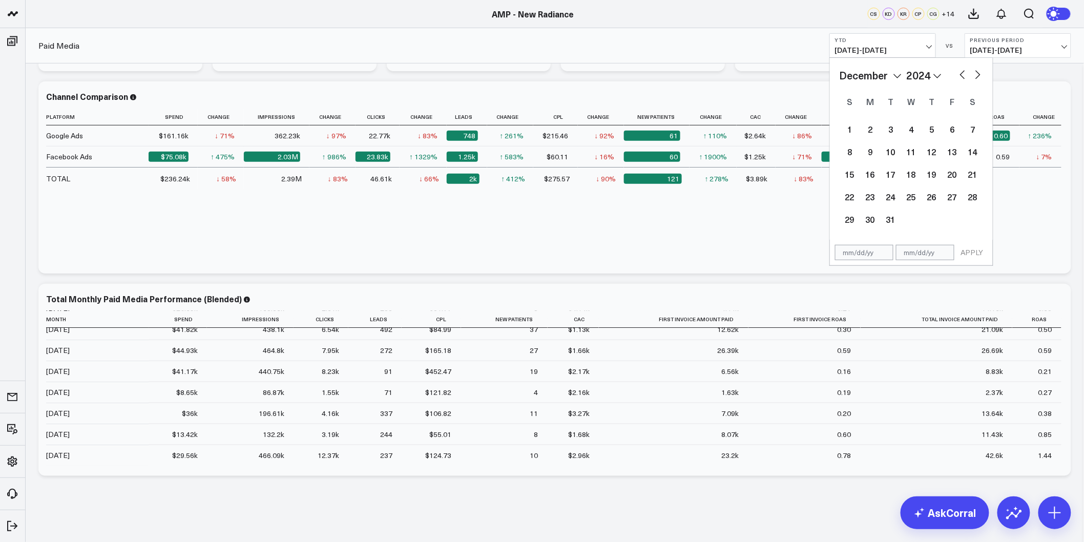
select select "2024"
click at [964, 75] on button "button" at bounding box center [963, 74] width 10 height 12
select select "8"
select select "2024"
click at [964, 75] on button "button" at bounding box center [963, 74] width 10 height 12
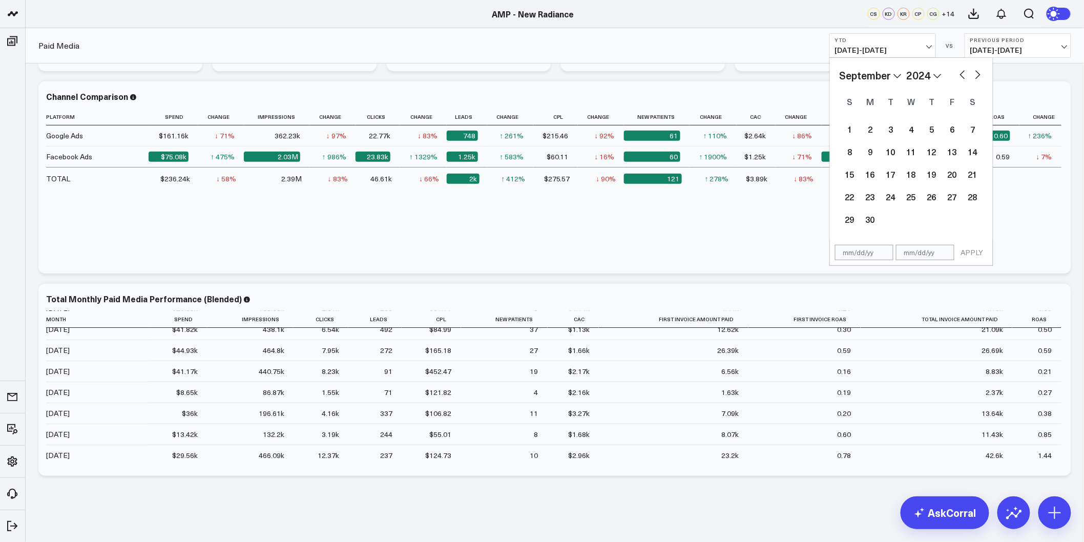
select select "7"
select select "2024"
click at [938, 136] on div "1" at bounding box center [932, 129] width 20 height 20
type input "08/01/24"
select select "7"
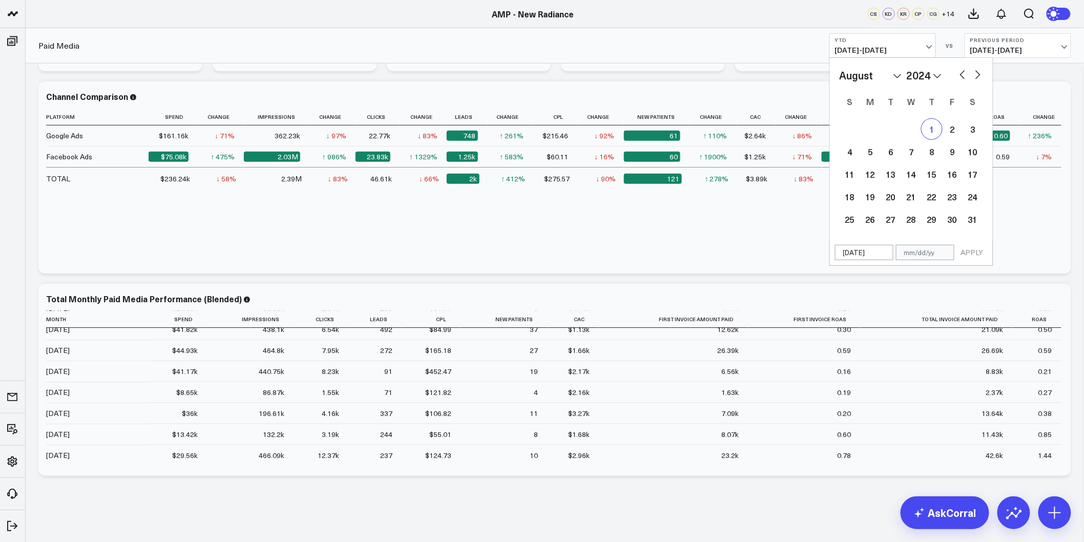
select select "2024"
click at [981, 76] on button "button" at bounding box center [978, 74] width 10 height 12
select select "8"
select select "2024"
click at [981, 76] on button "button" at bounding box center [978, 74] width 10 height 12
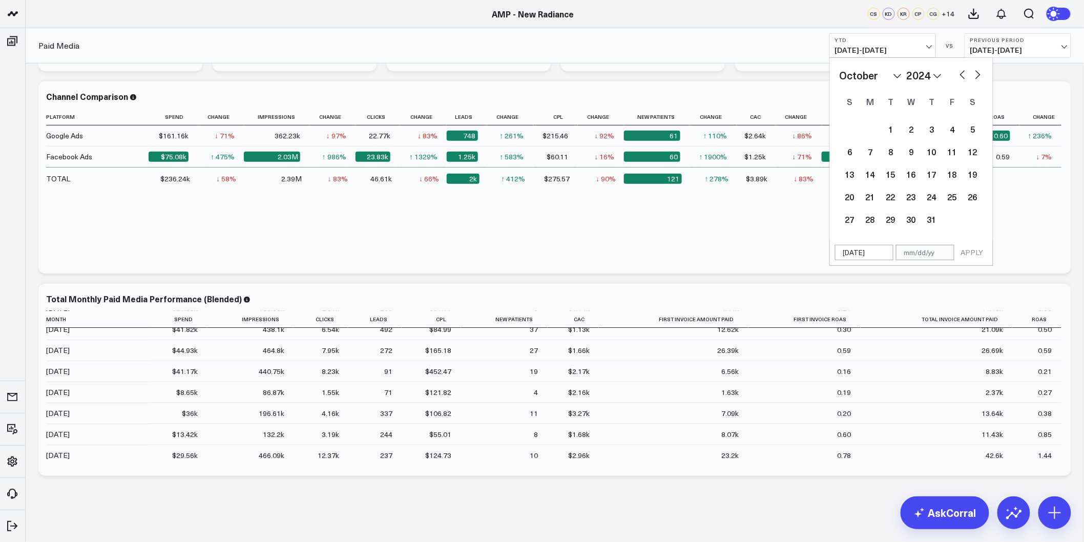
click at [981, 76] on button "button" at bounding box center [978, 74] width 10 height 12
select select "11"
select select "2024"
click at [981, 76] on button "button" at bounding box center [978, 74] width 10 height 12
select select "1"
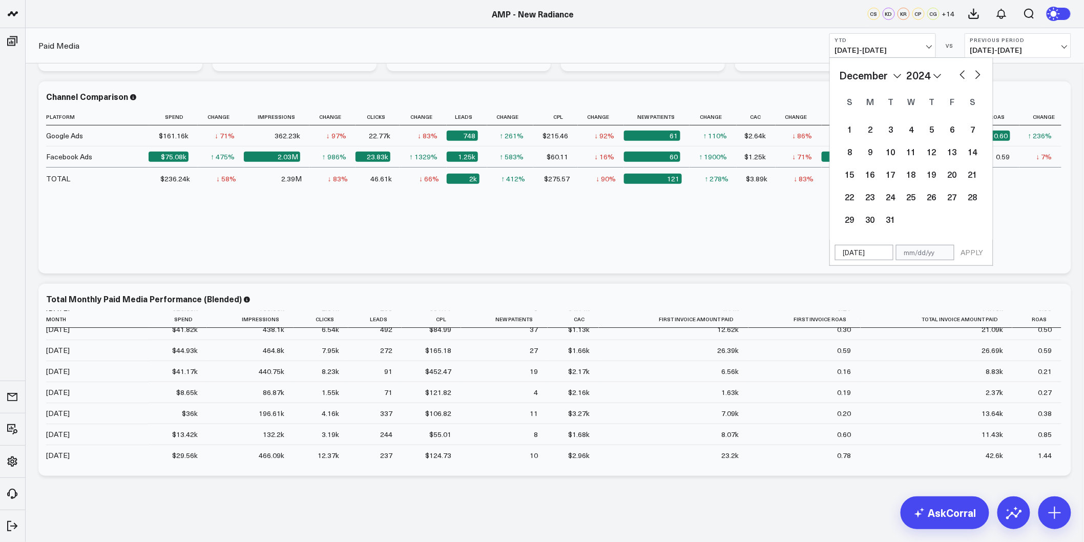
select select "2025"
click at [981, 76] on button "button" at bounding box center [978, 74] width 10 height 12
select select "2"
select select "2025"
click at [981, 76] on button "button" at bounding box center [978, 74] width 10 height 12
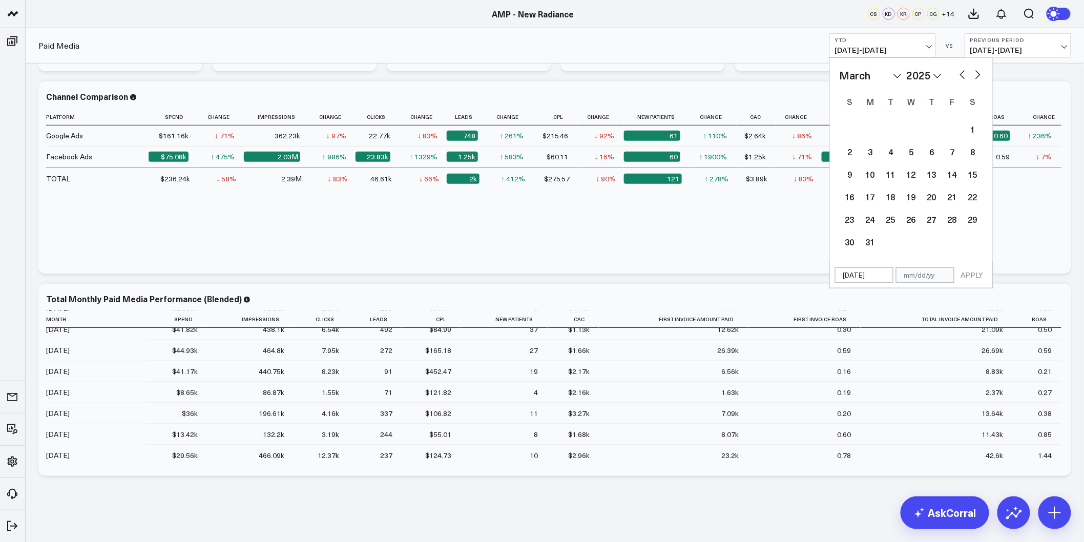
select select "3"
select select "2025"
click at [981, 76] on button "button" at bounding box center [978, 74] width 10 height 12
select select "4"
select select "2025"
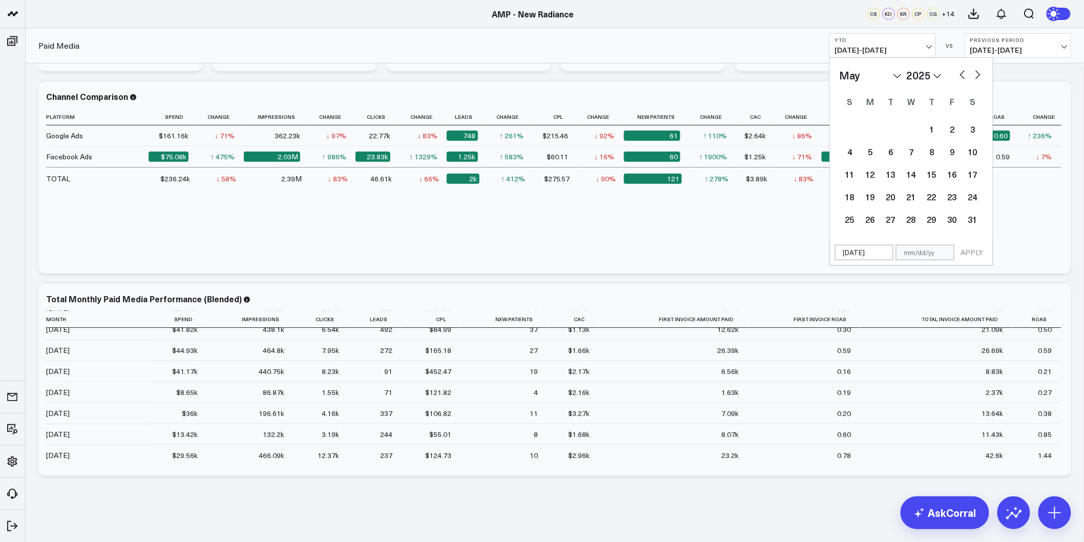
click at [981, 76] on button "button" at bounding box center [978, 74] width 10 height 12
select select "5"
select select "2025"
click at [981, 76] on button "button" at bounding box center [978, 74] width 10 height 12
select select "6"
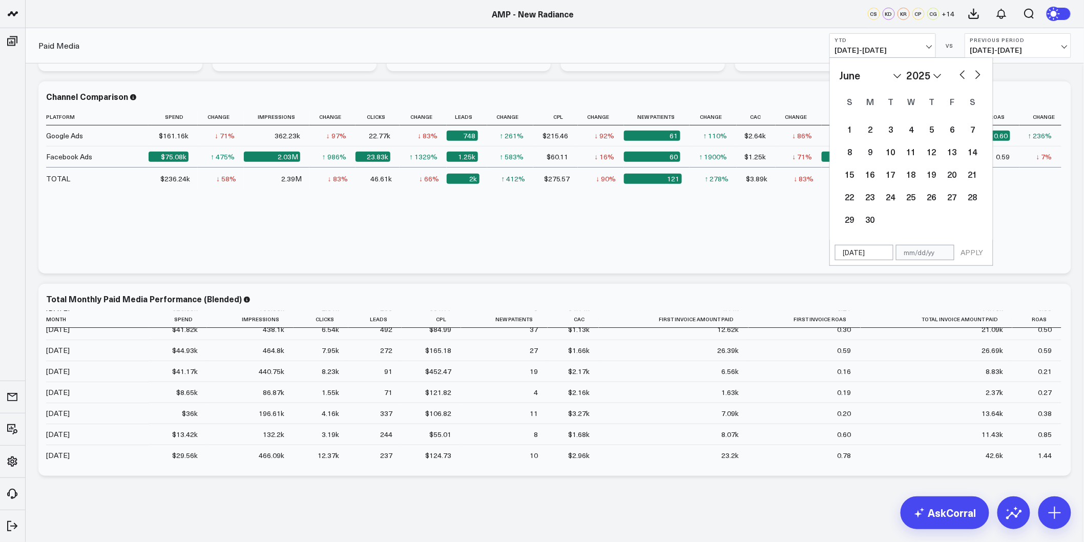
select select "2025"
click at [981, 76] on button "button" at bounding box center [978, 74] width 10 height 12
select select "7"
select select "2025"
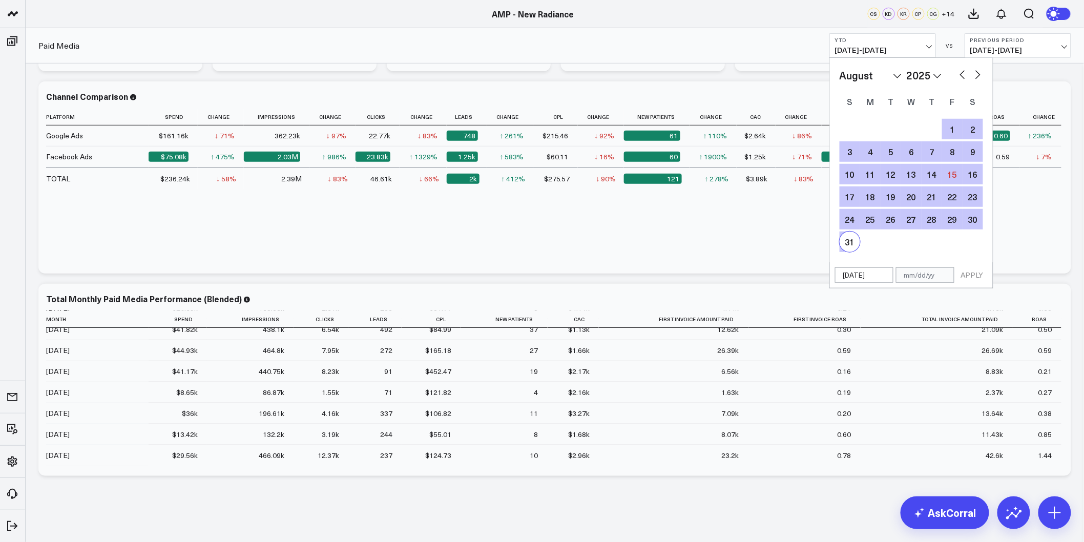
click at [845, 242] on div "31" at bounding box center [850, 242] width 20 height 20
type input "08/31/25"
select select "7"
select select "2025"
click at [965, 274] on button "APPLY" at bounding box center [972, 274] width 31 height 15
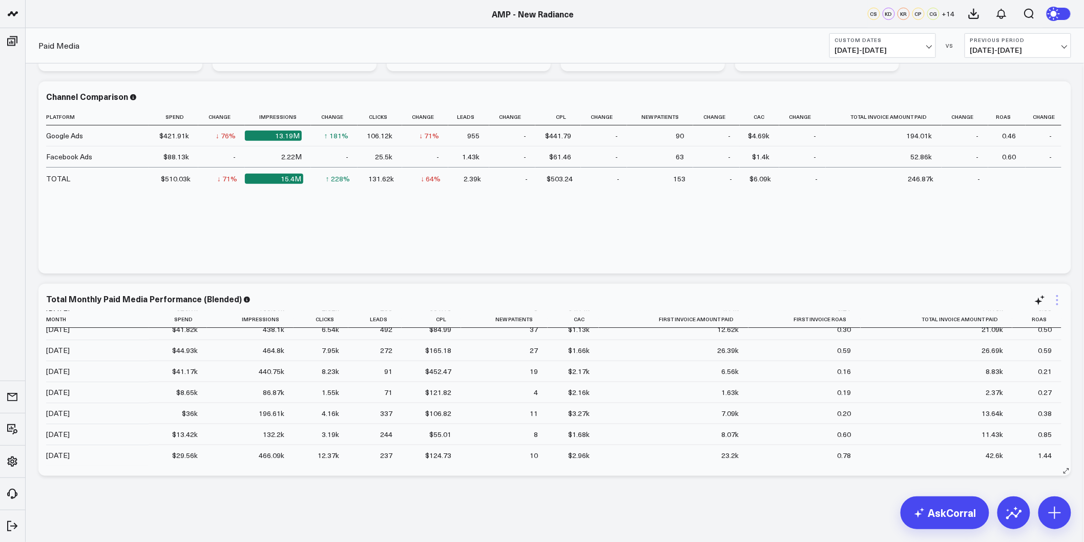
click at [1062, 301] on icon at bounding box center [1057, 300] width 12 height 12
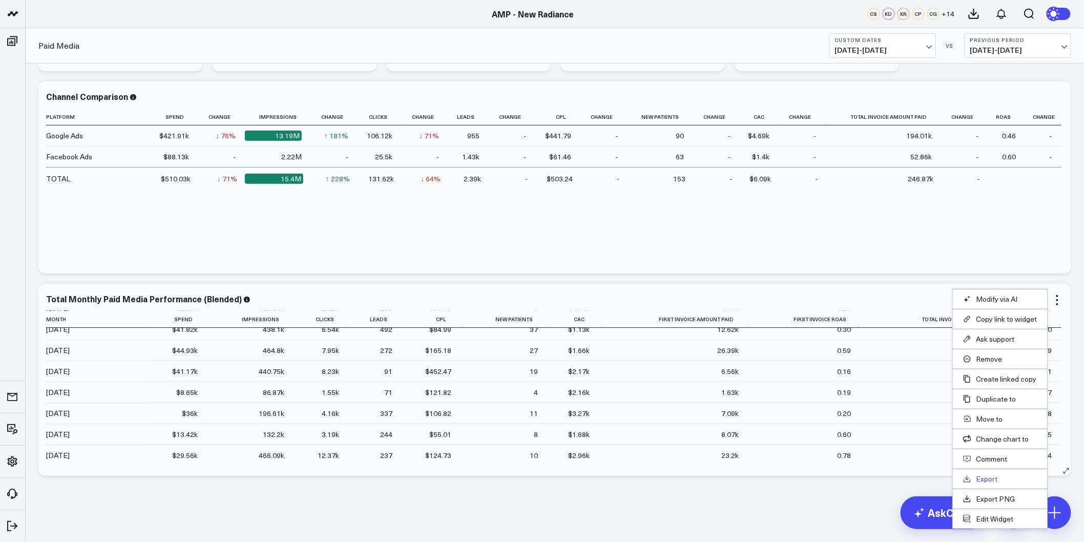
click at [988, 482] on link "Export" at bounding box center [1000, 478] width 74 height 9
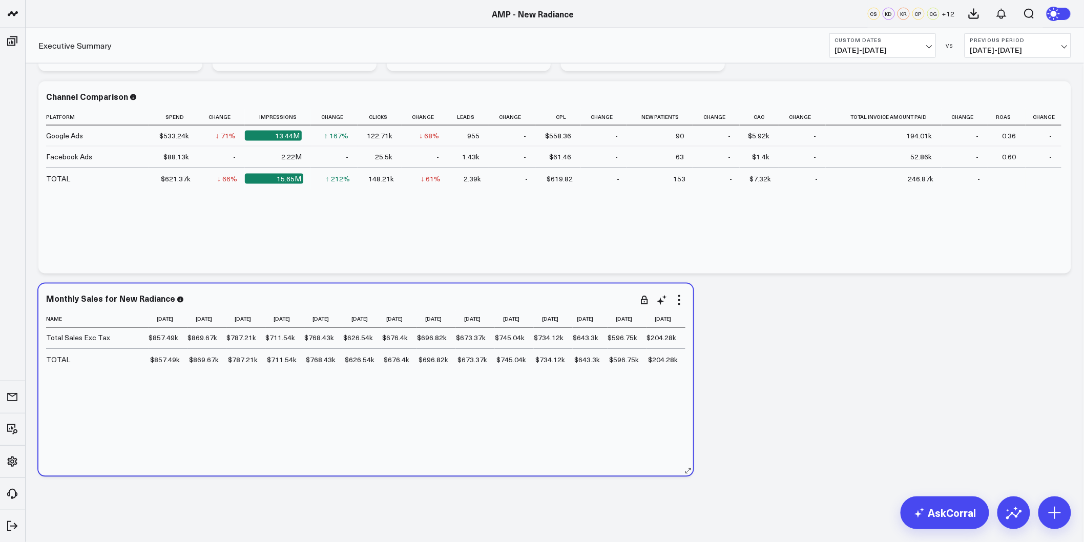
scroll to position [301, 0]
